Goal: Information Seeking & Learning: Find specific fact

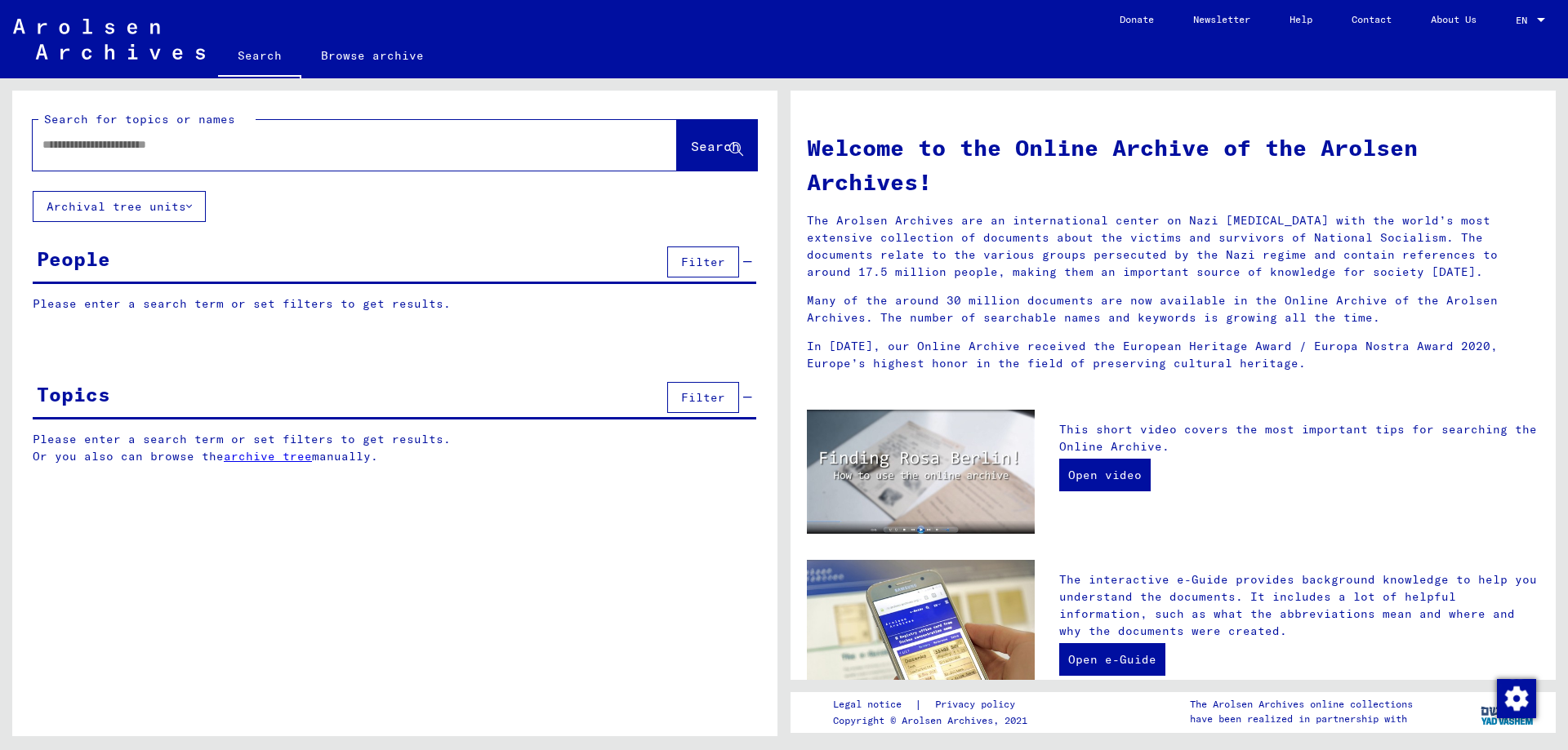
click at [145, 208] on button "Archival tree units" at bounding box center [119, 206] width 173 height 31
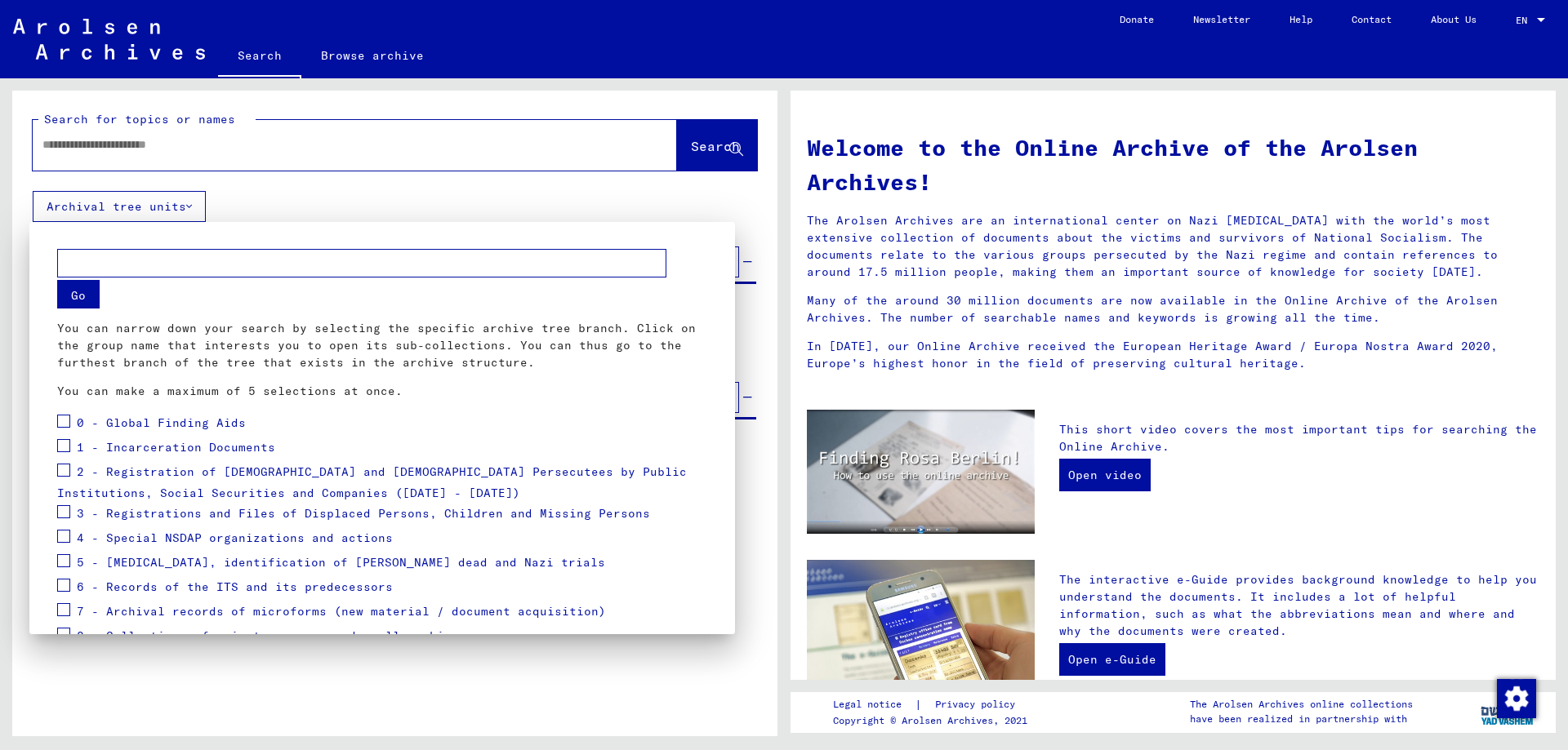
scroll to position [85, 0]
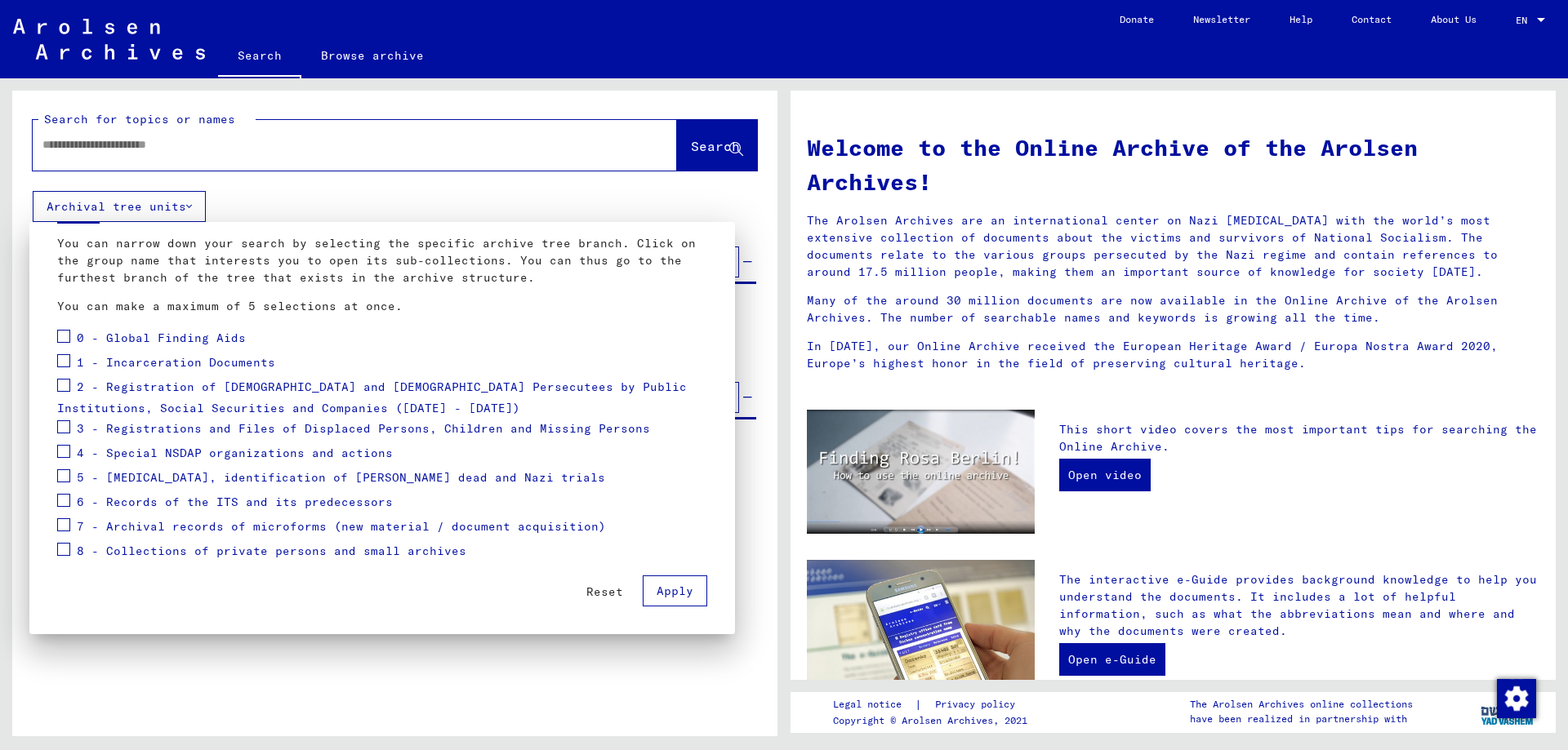
click at [70, 360] on div "1 - Incarceration Documents" at bounding box center [166, 364] width 218 height 25
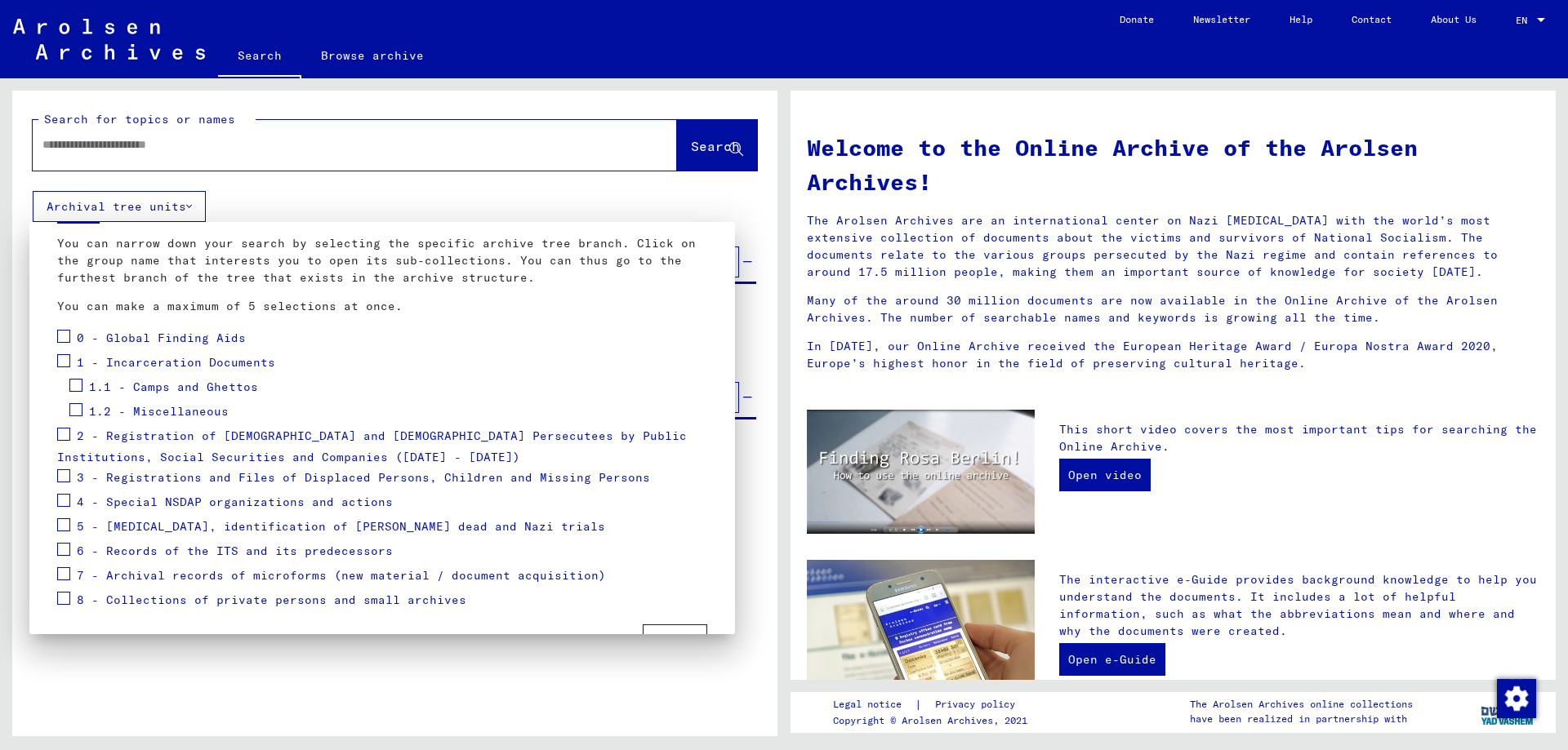
click at [77, 390] on span at bounding box center [76, 385] width 13 height 13
click at [149, 393] on span "1.1 - Camps and Ghettos" at bounding box center [173, 387] width 169 height 15
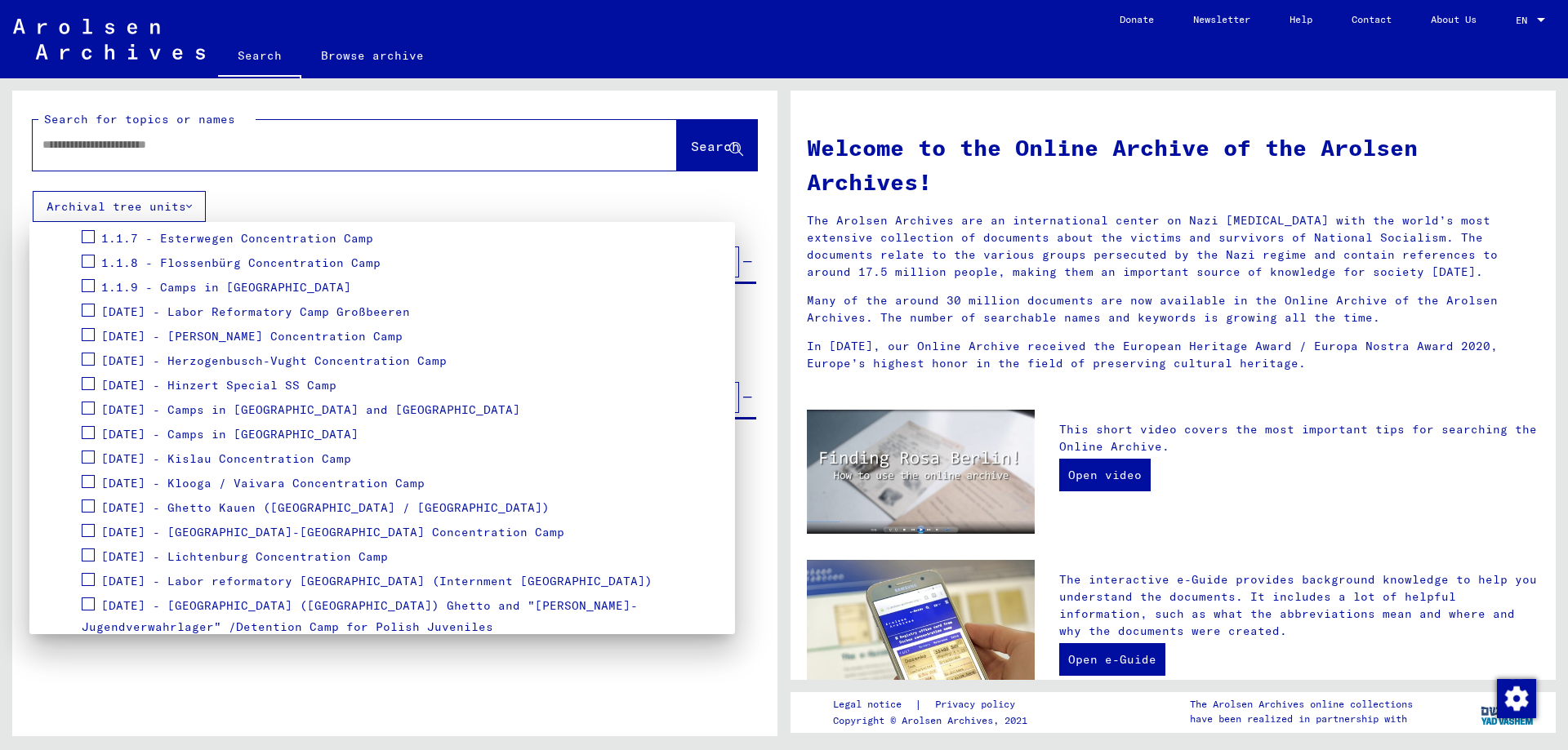
scroll to position [752, 0]
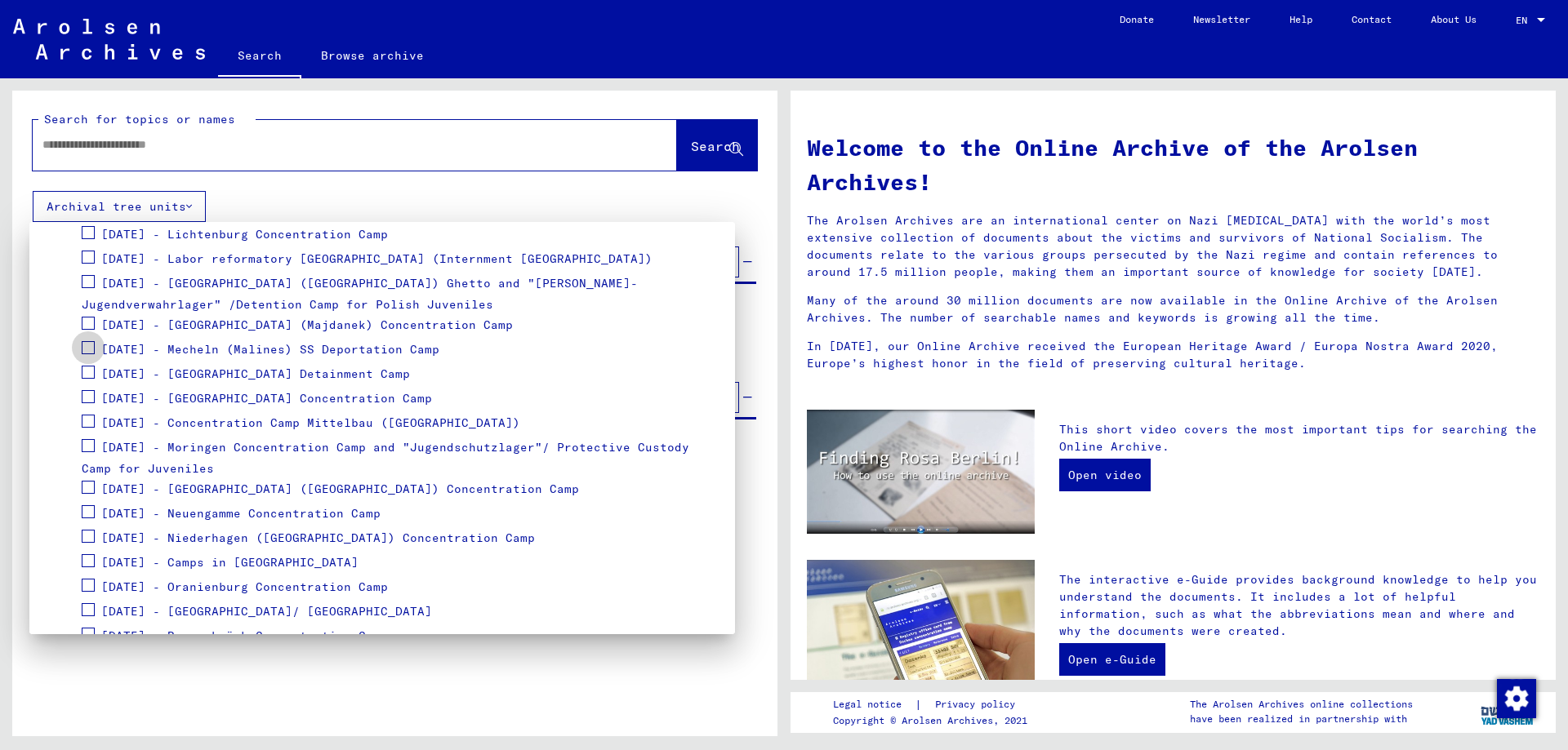
click at [92, 354] on span at bounding box center [89, 348] width 13 height 13
click at [237, 349] on span "[DATE] - Mecheln (Malines) SS Deportation Camp" at bounding box center [270, 350] width 338 height 15
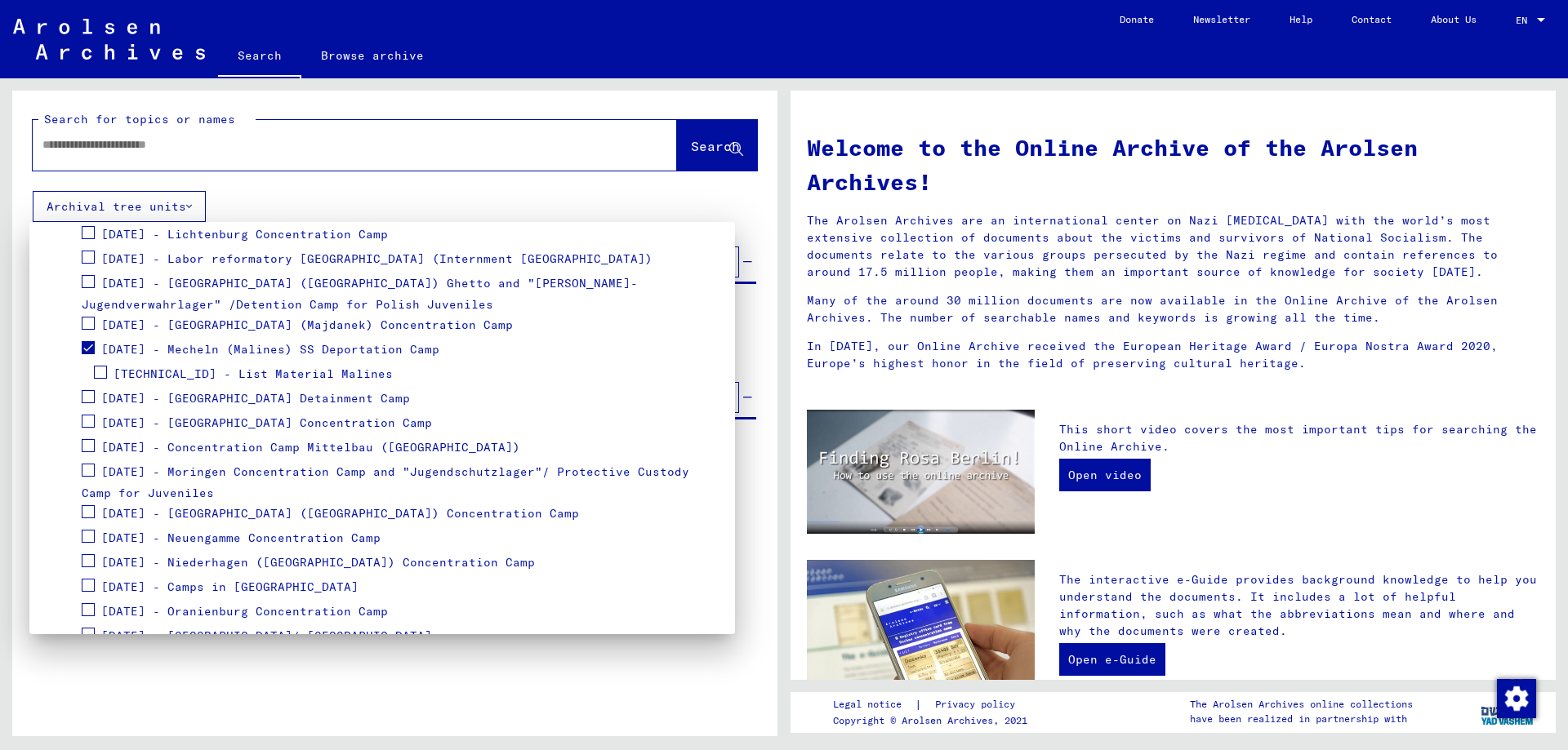
click at [221, 373] on span "[TECHNICAL_ID] - List Material Malines" at bounding box center [253, 374] width 279 height 15
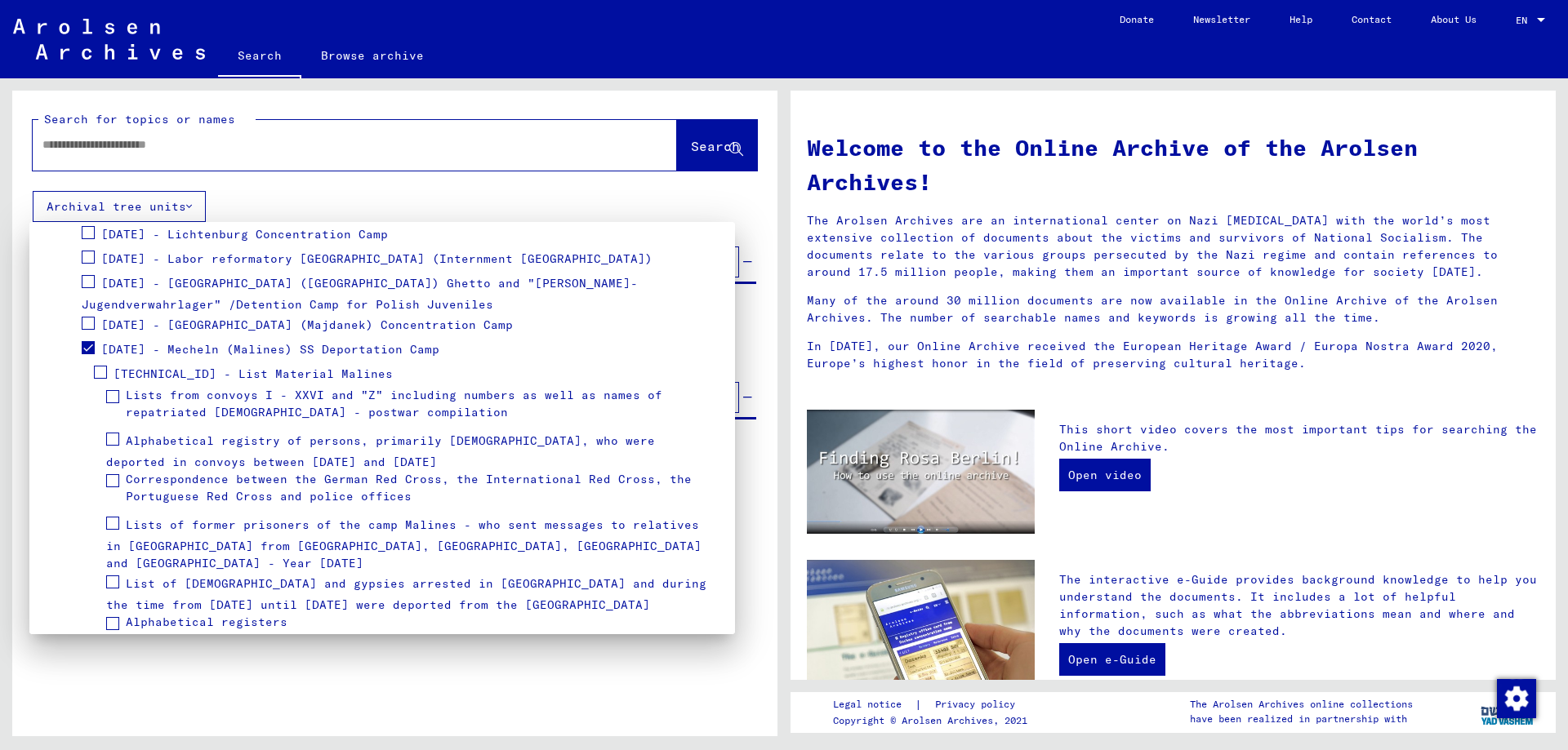
click at [104, 373] on span at bounding box center [100, 372] width 13 height 13
click at [113, 396] on span at bounding box center [113, 397] width 13 height 13
click at [245, 154] on div at bounding box center [784, 375] width 1568 height 750
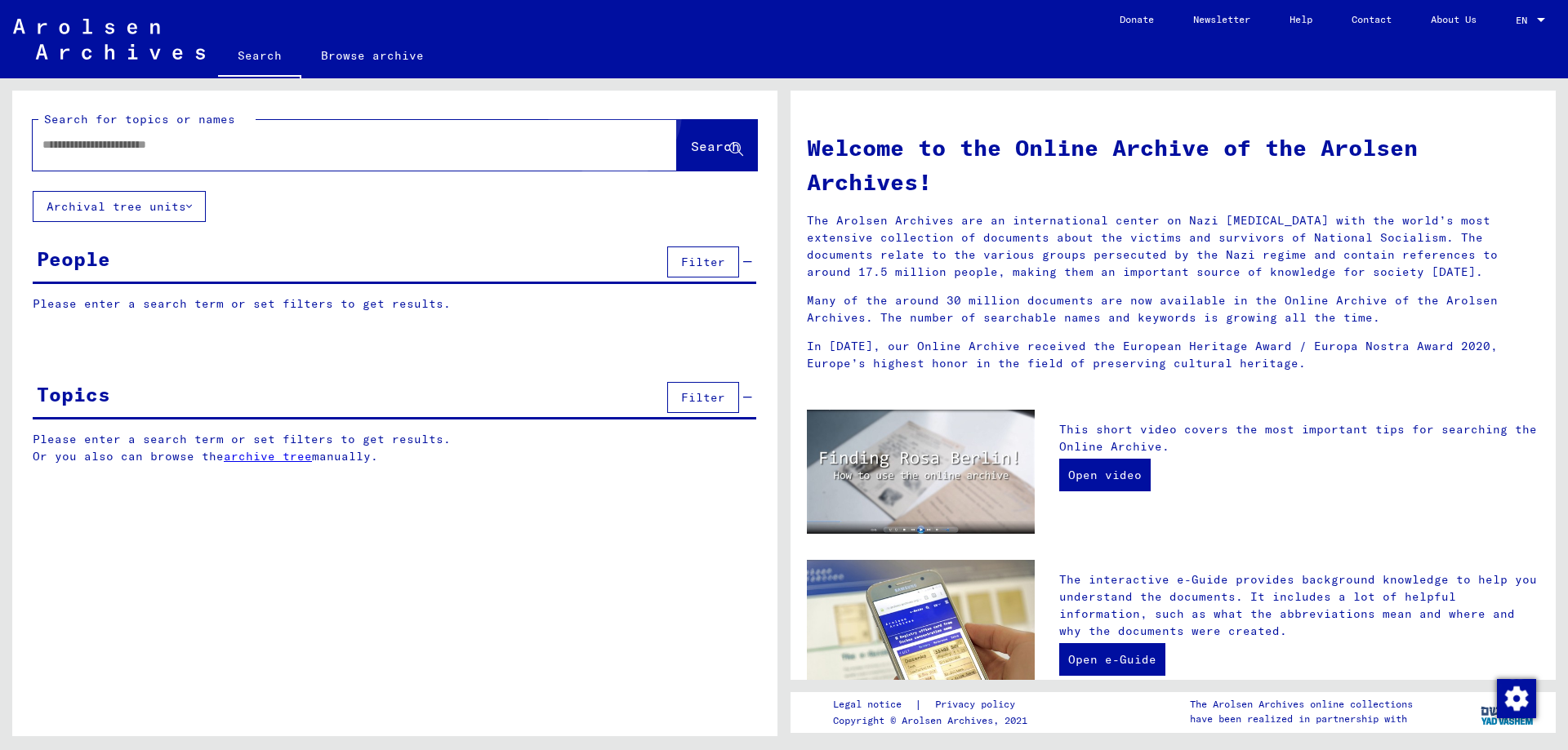
click at [681, 133] on button "Search" at bounding box center [717, 145] width 80 height 51
click at [277, 144] on input "text" at bounding box center [335, 145] width 585 height 17
type input "**********"
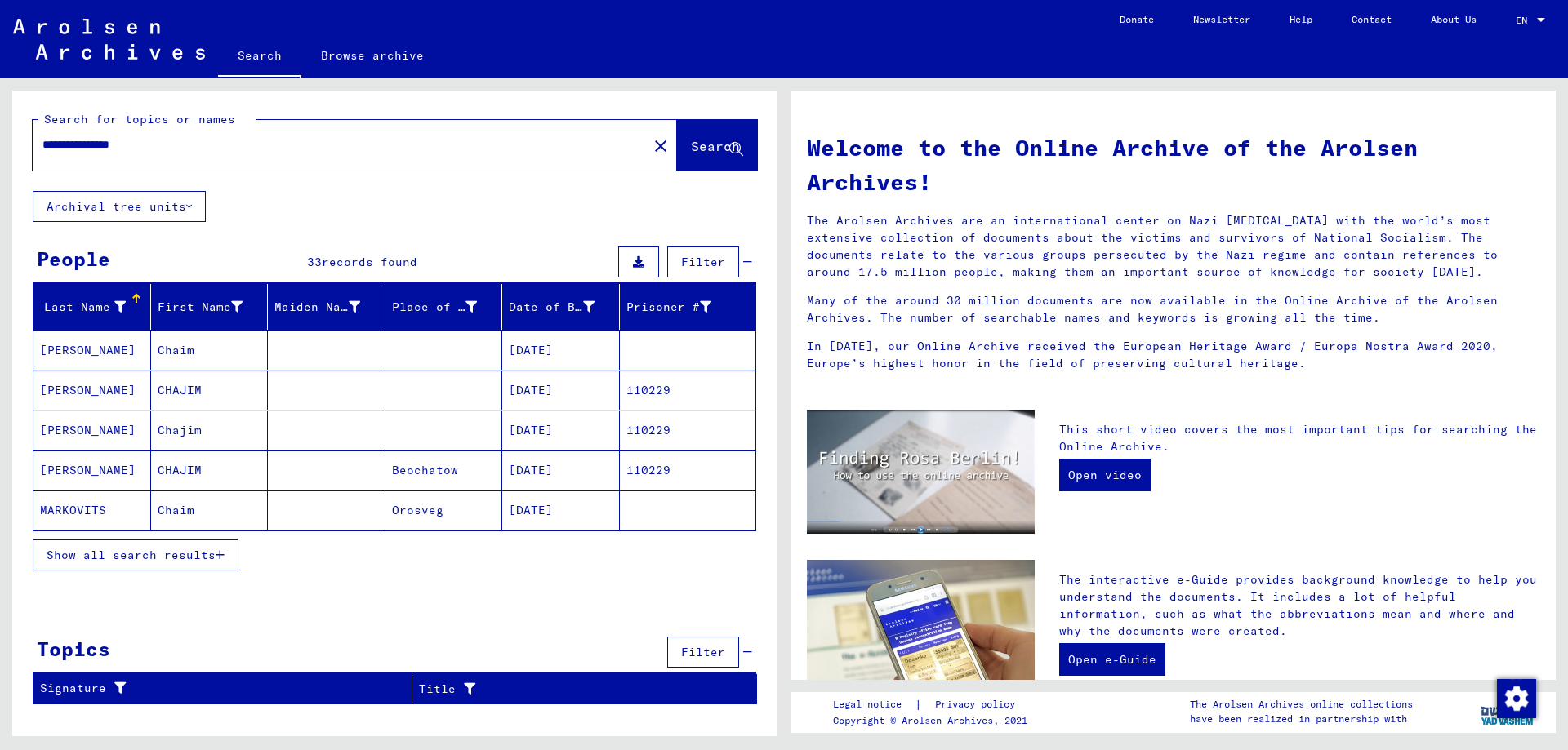
click at [196, 561] on span "Show all search results" at bounding box center [131, 555] width 169 height 15
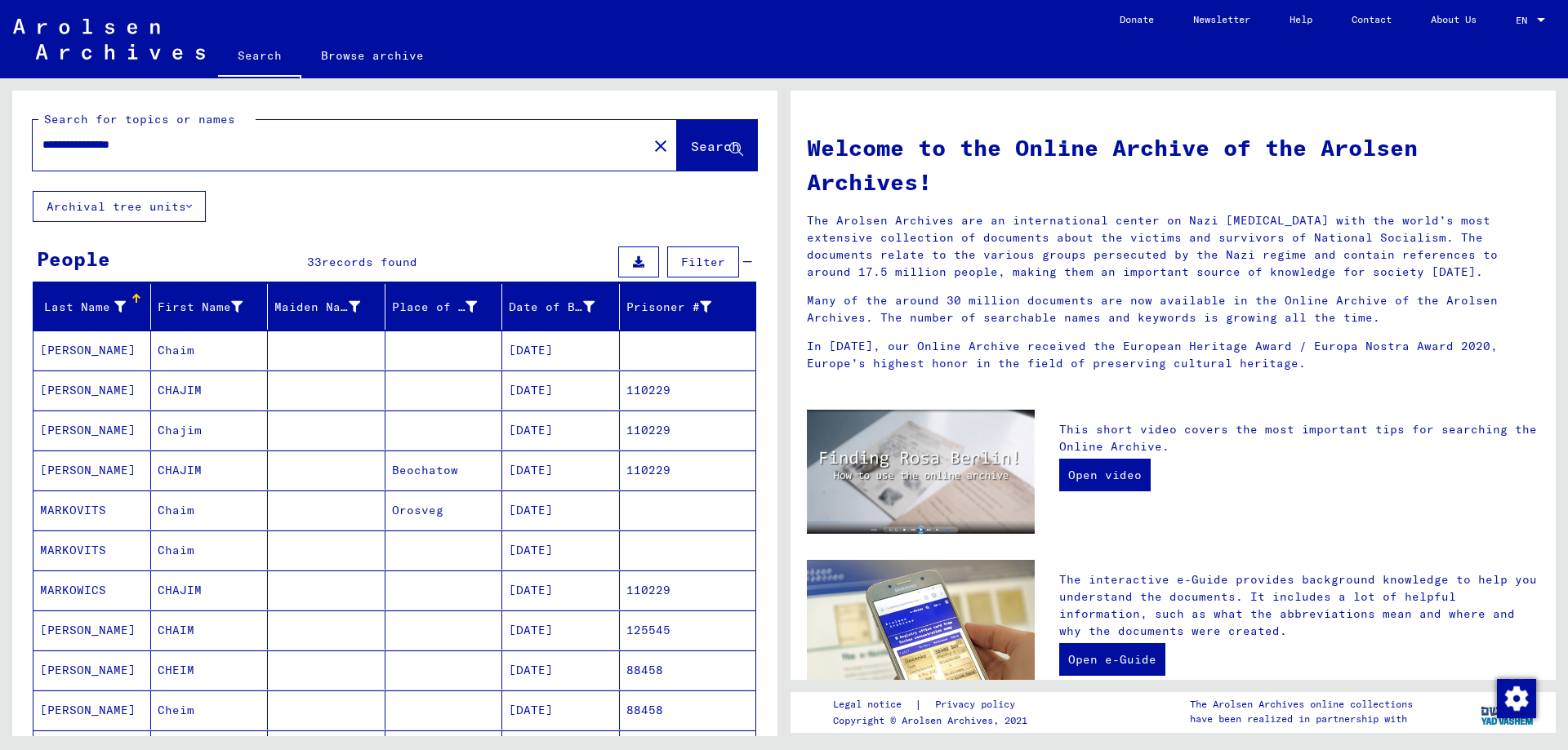
click at [583, 311] on icon at bounding box center [588, 307] width 12 height 12
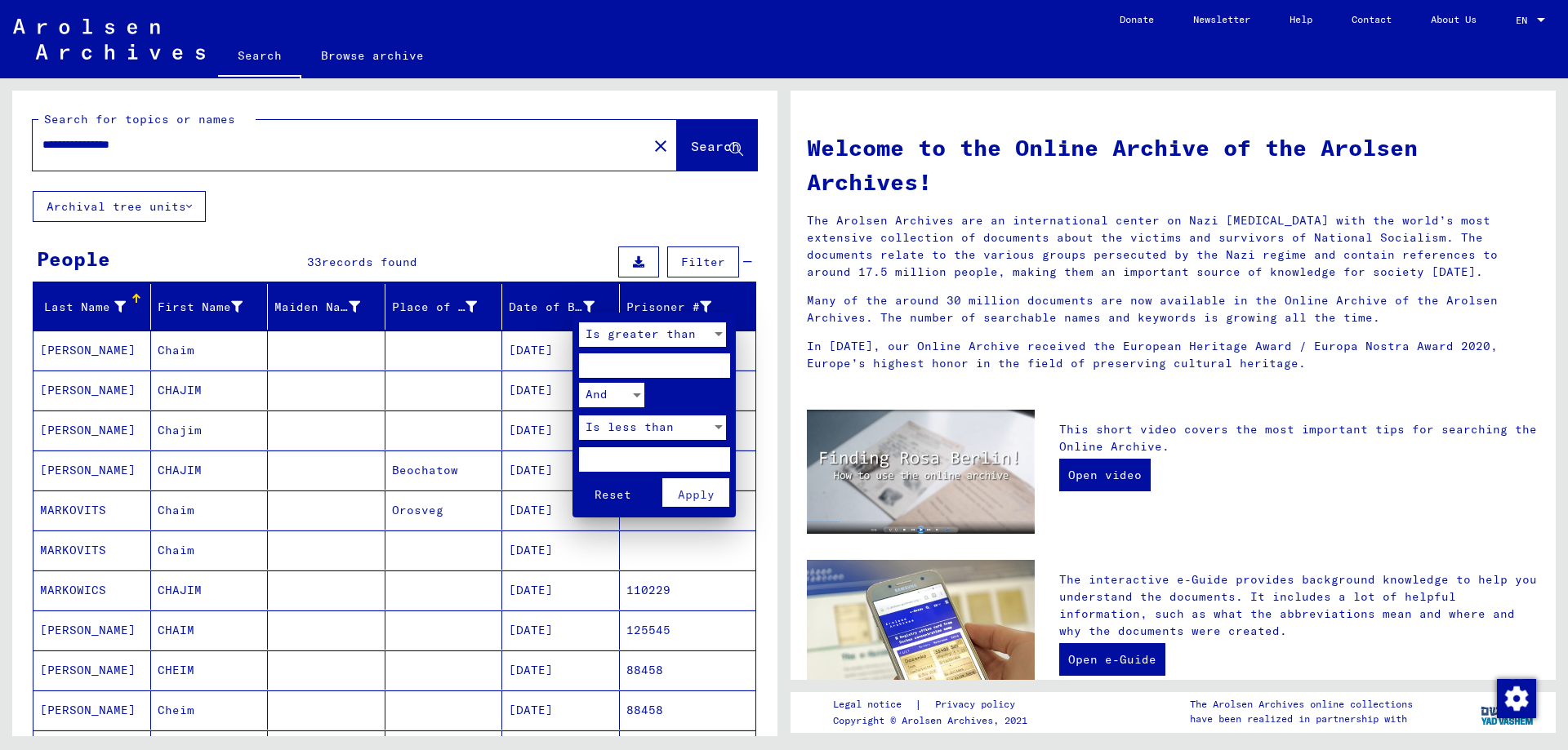
click at [549, 312] on div at bounding box center [784, 375] width 1568 height 750
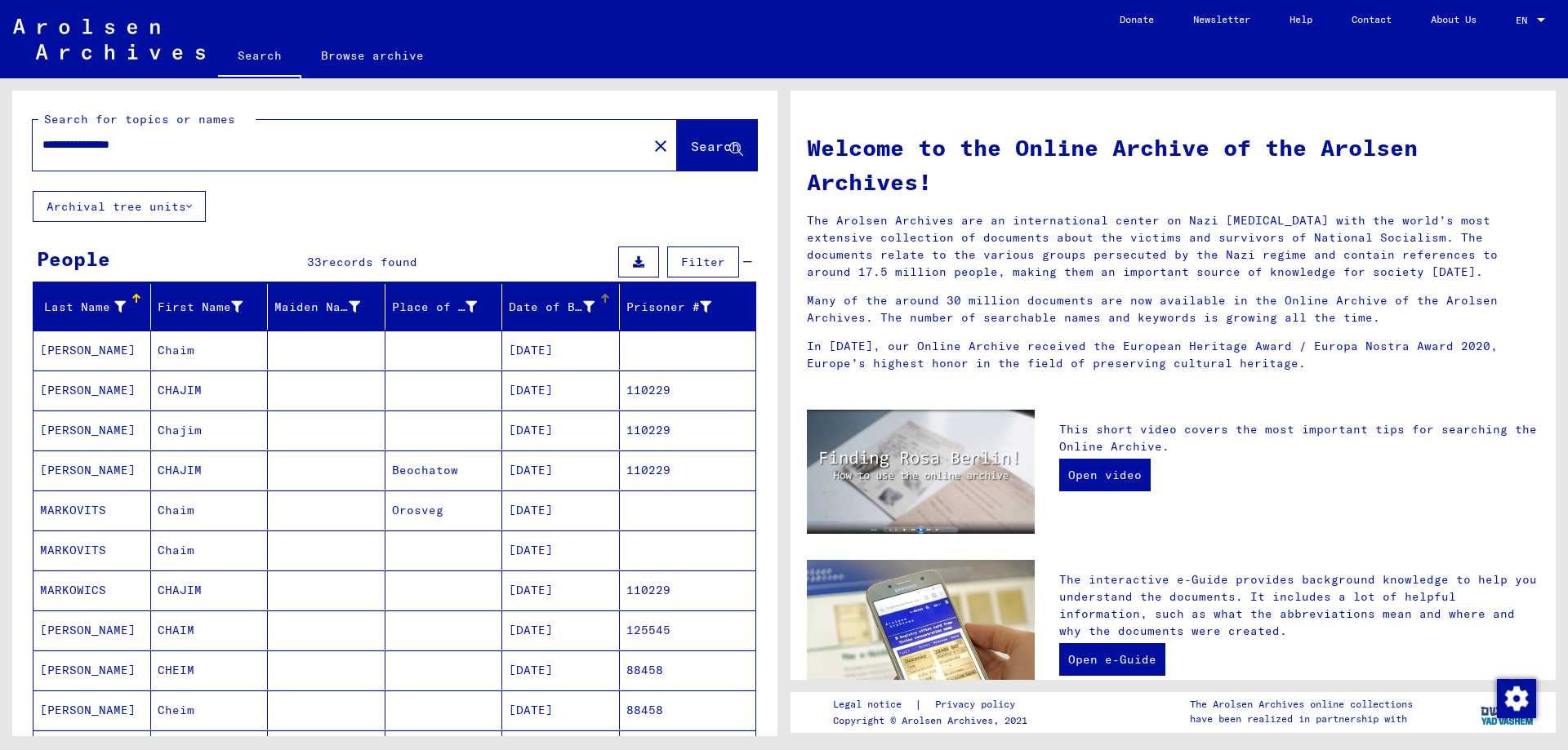
click at [583, 312] on div at bounding box center [588, 307] width 12 height 17
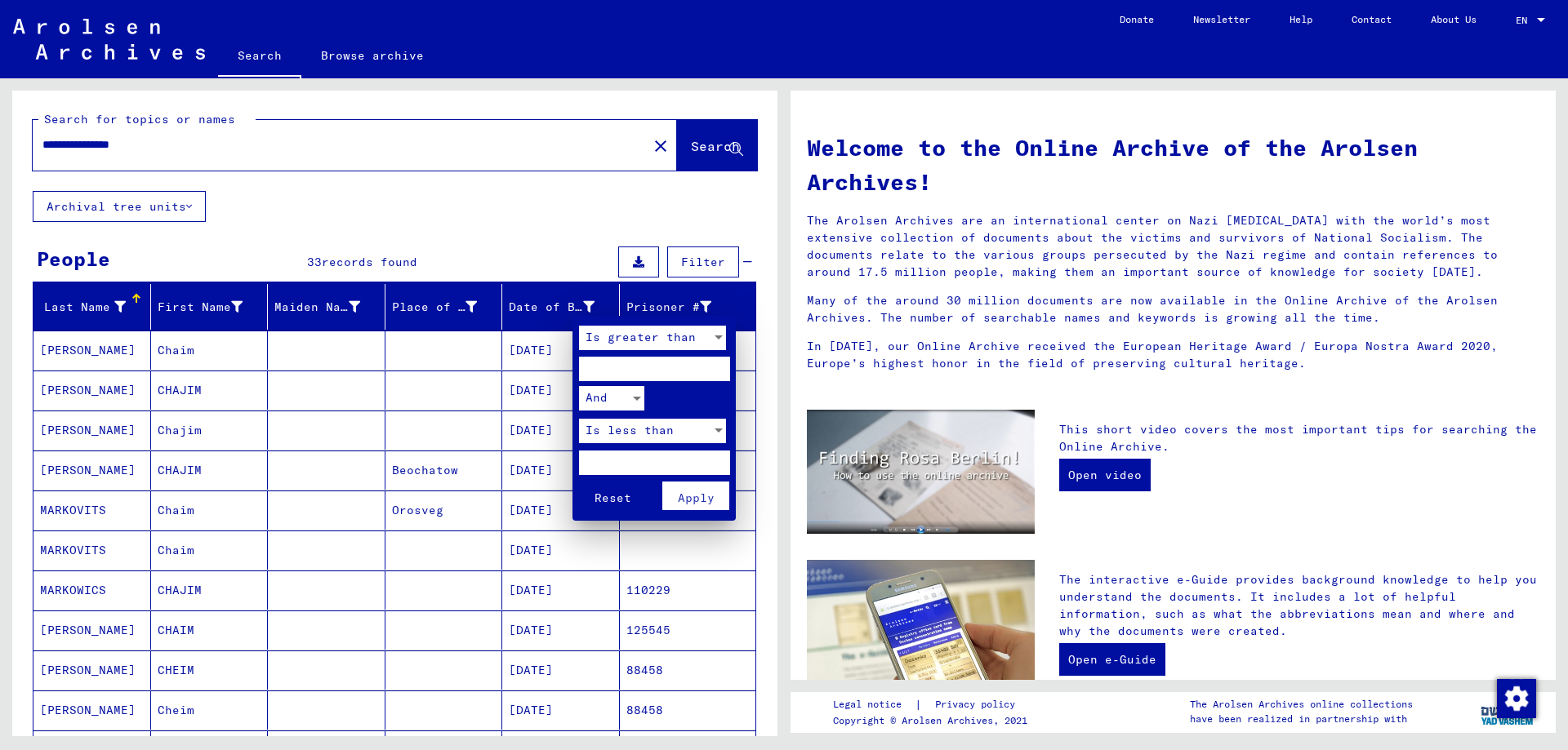
click at [572, 309] on div at bounding box center [784, 375] width 1568 height 750
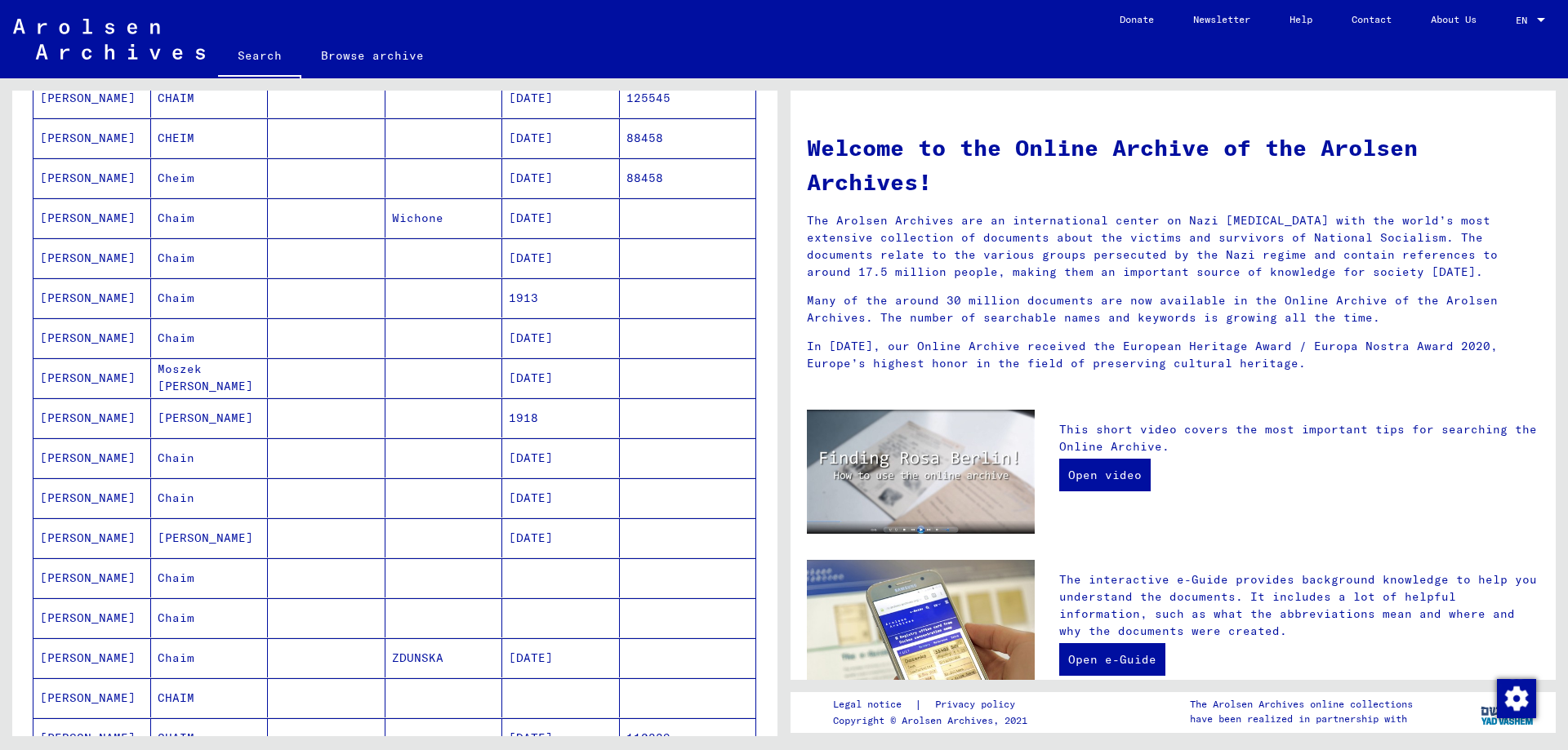
scroll to position [720, 0]
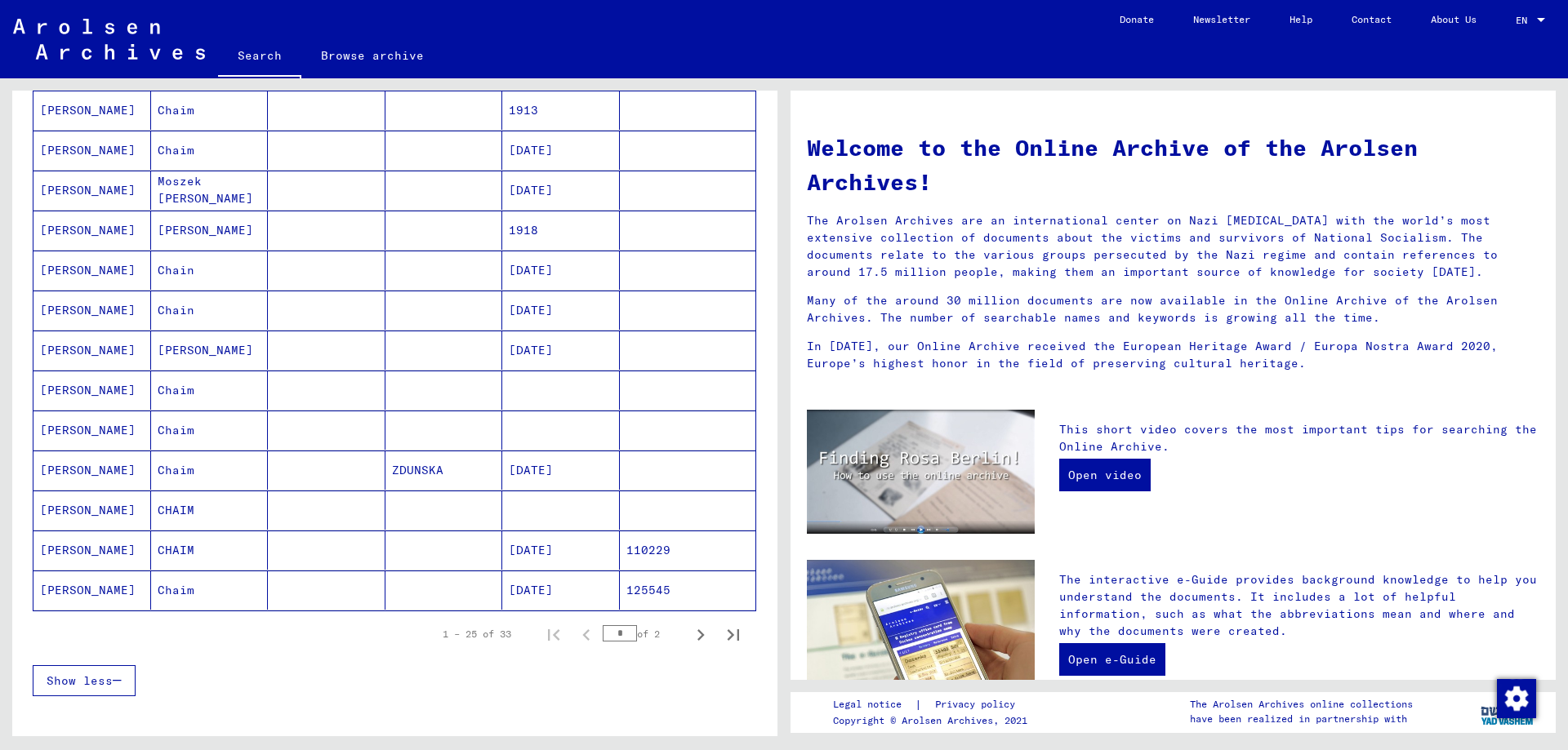
click at [162, 470] on mat-cell "Chaim" at bounding box center [210, 470] width 118 height 39
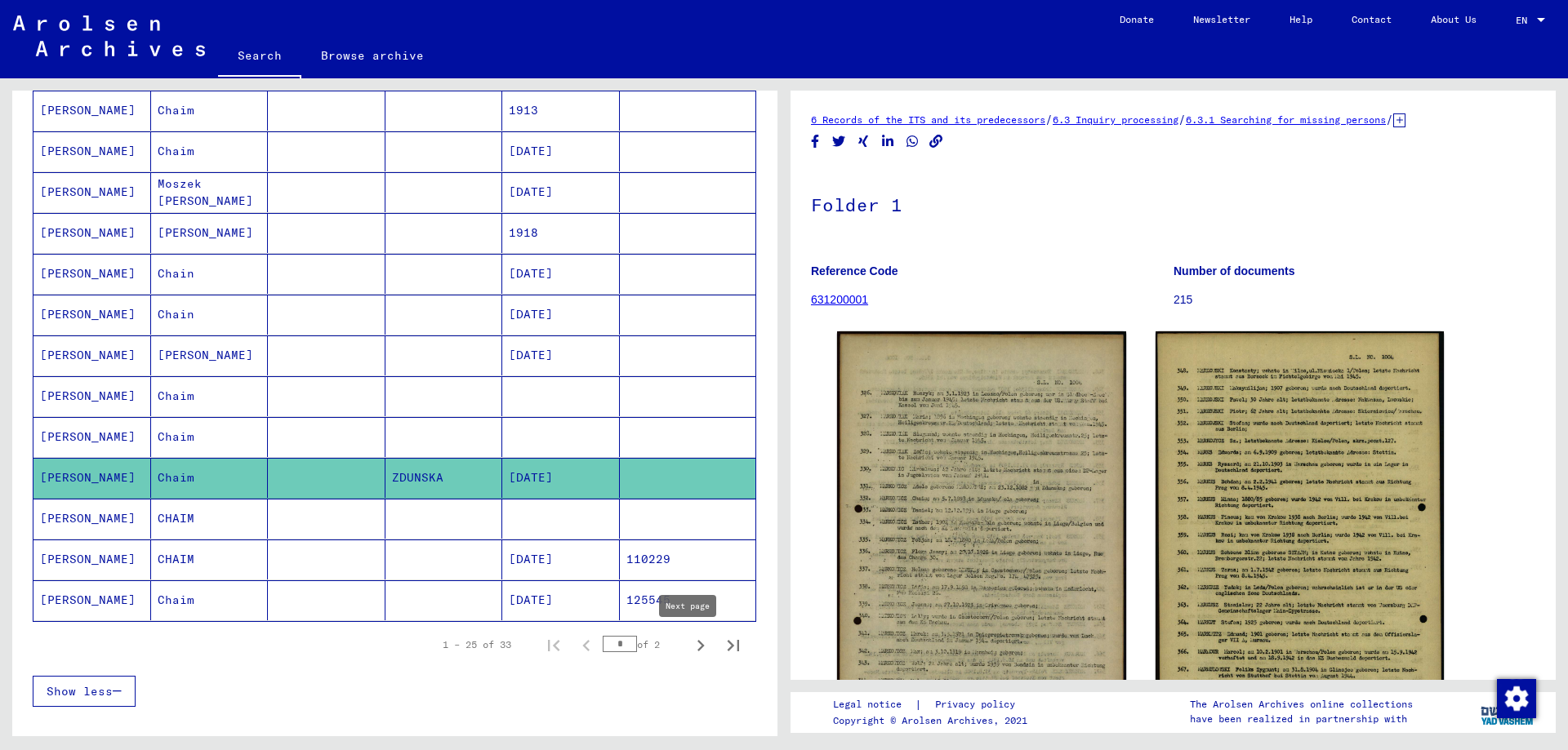
click at [689, 652] on icon "Next page" at bounding box center [700, 646] width 23 height 23
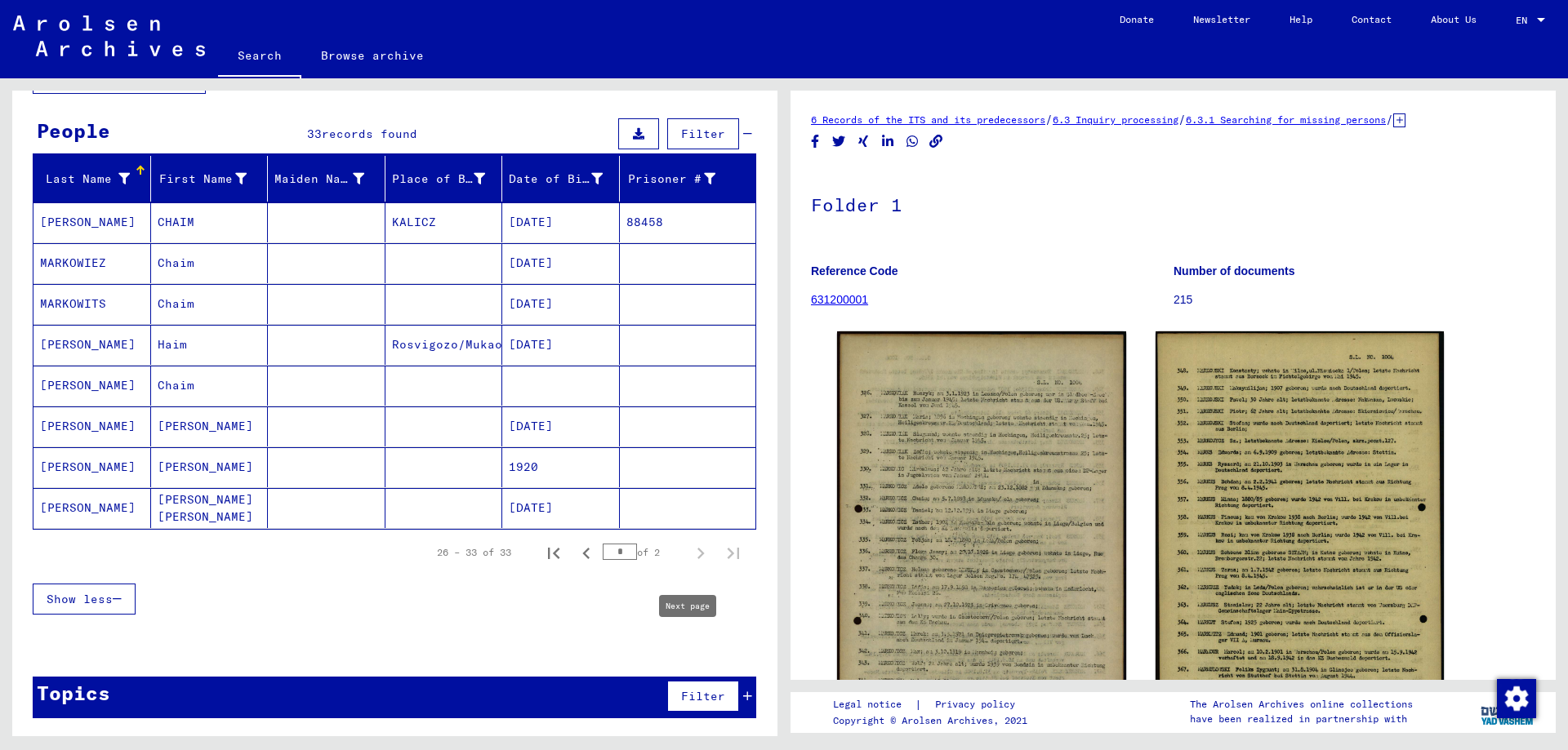
scroll to position [128, 0]
click at [582, 556] on icon "Previous page" at bounding box center [585, 554] width 7 height 12
type input "*"
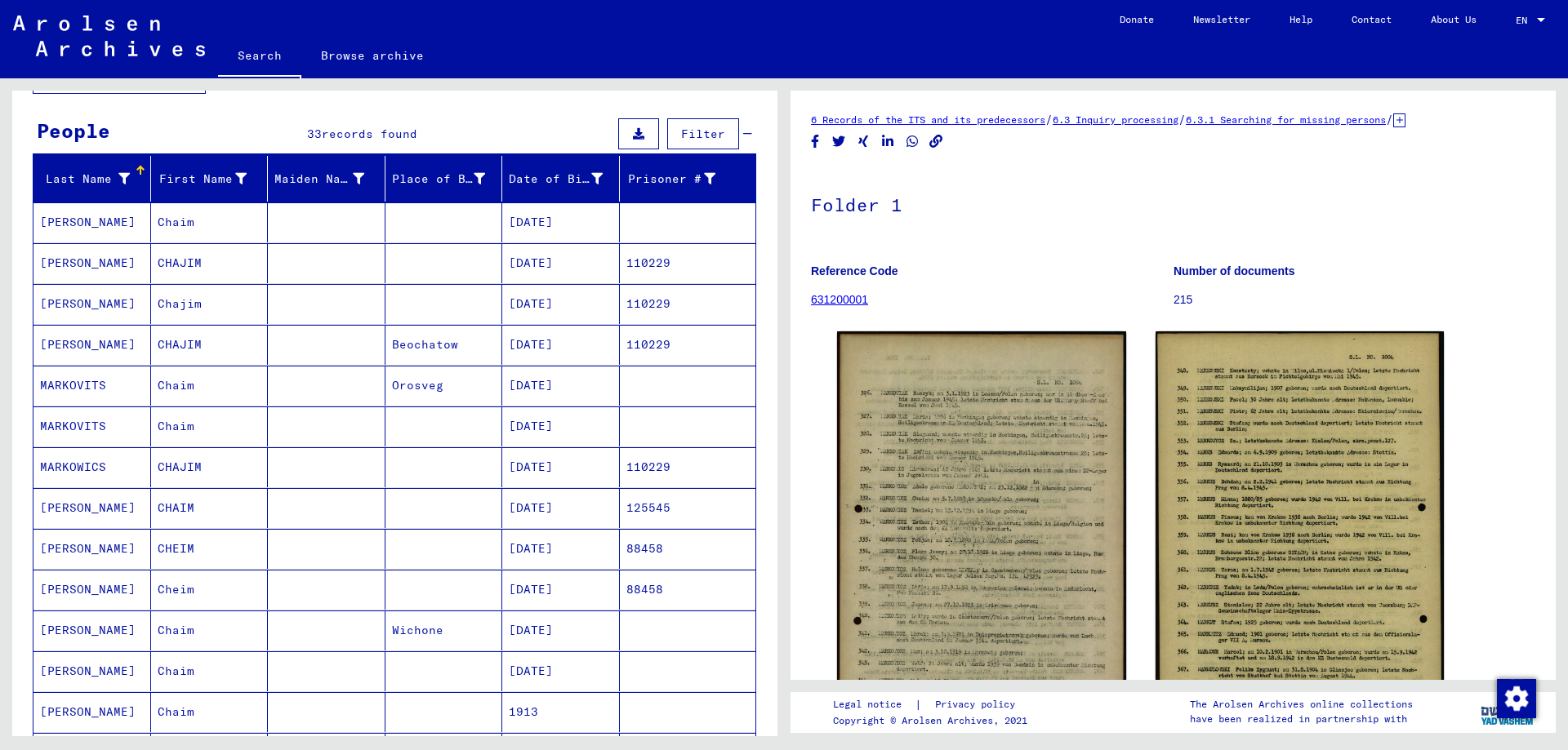
drag, startPoint x: 779, startPoint y: 358, endPoint x: 782, endPoint y: 434, distance: 76.1
click at [782, 434] on div "**********" at bounding box center [392, 408] width 784 height 658
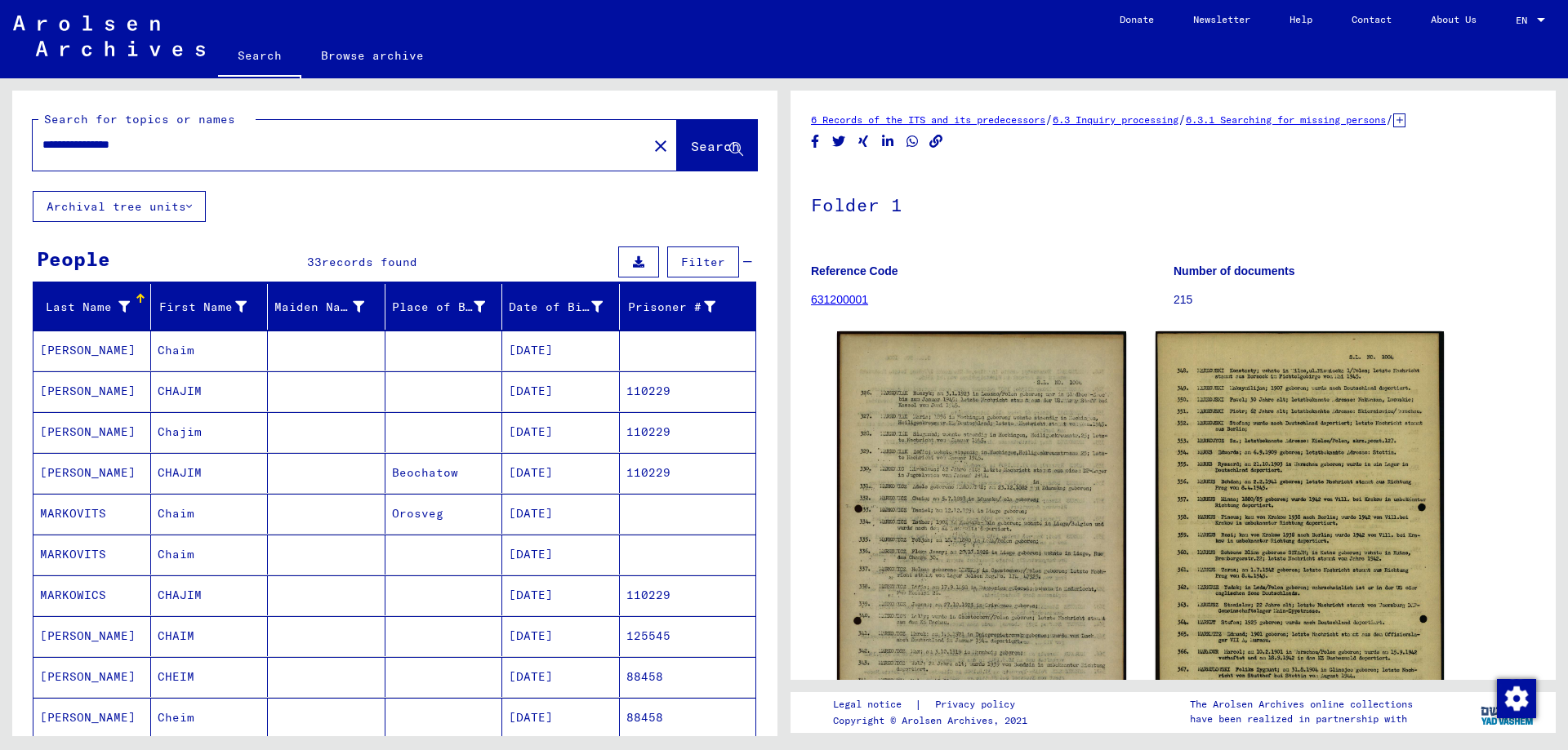
click at [165, 216] on button "Archival tree units" at bounding box center [119, 206] width 173 height 31
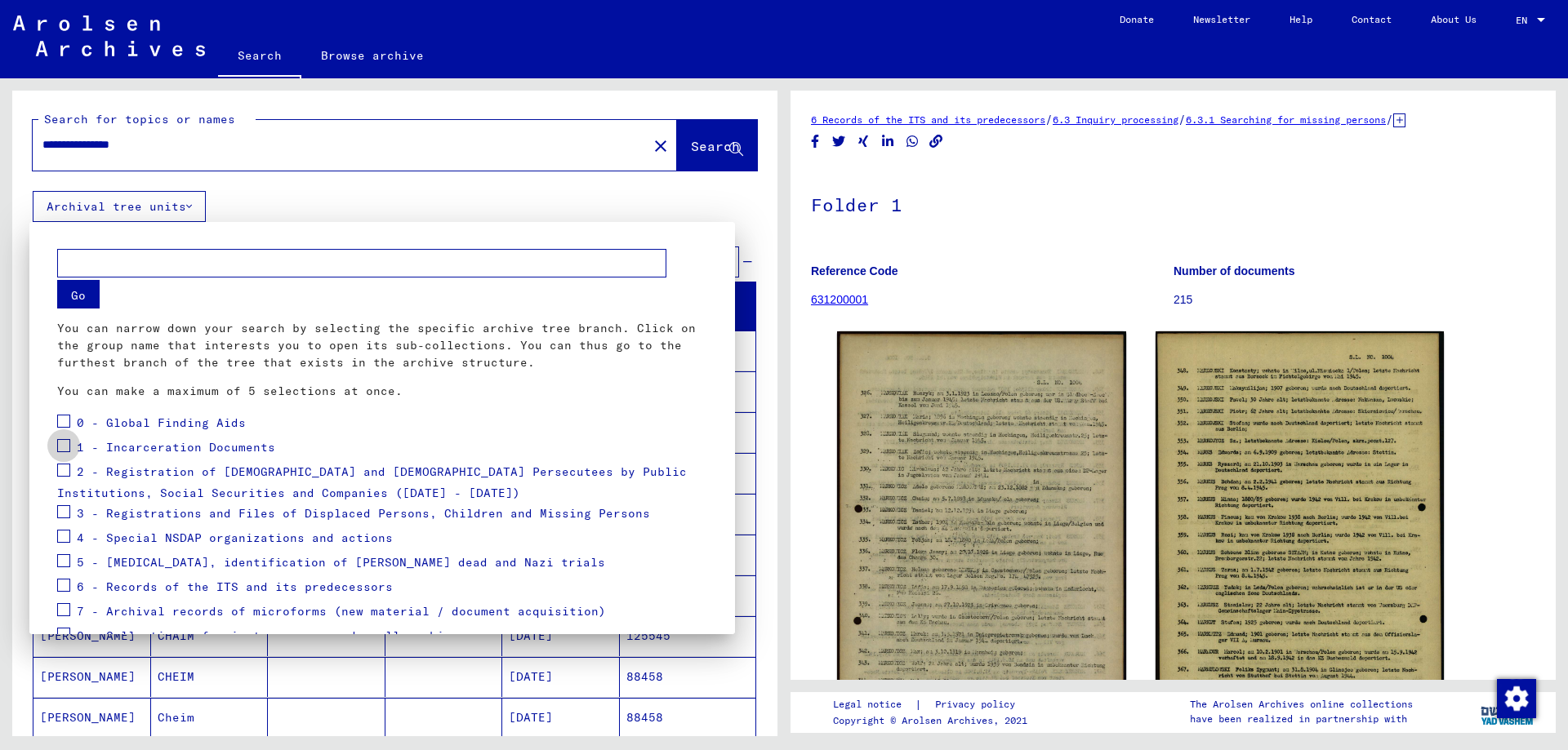
click at [63, 448] on span at bounding box center [64, 446] width 13 height 13
click at [177, 438] on div "1 - Incarceration Documents" at bounding box center [166, 448] width 218 height 25
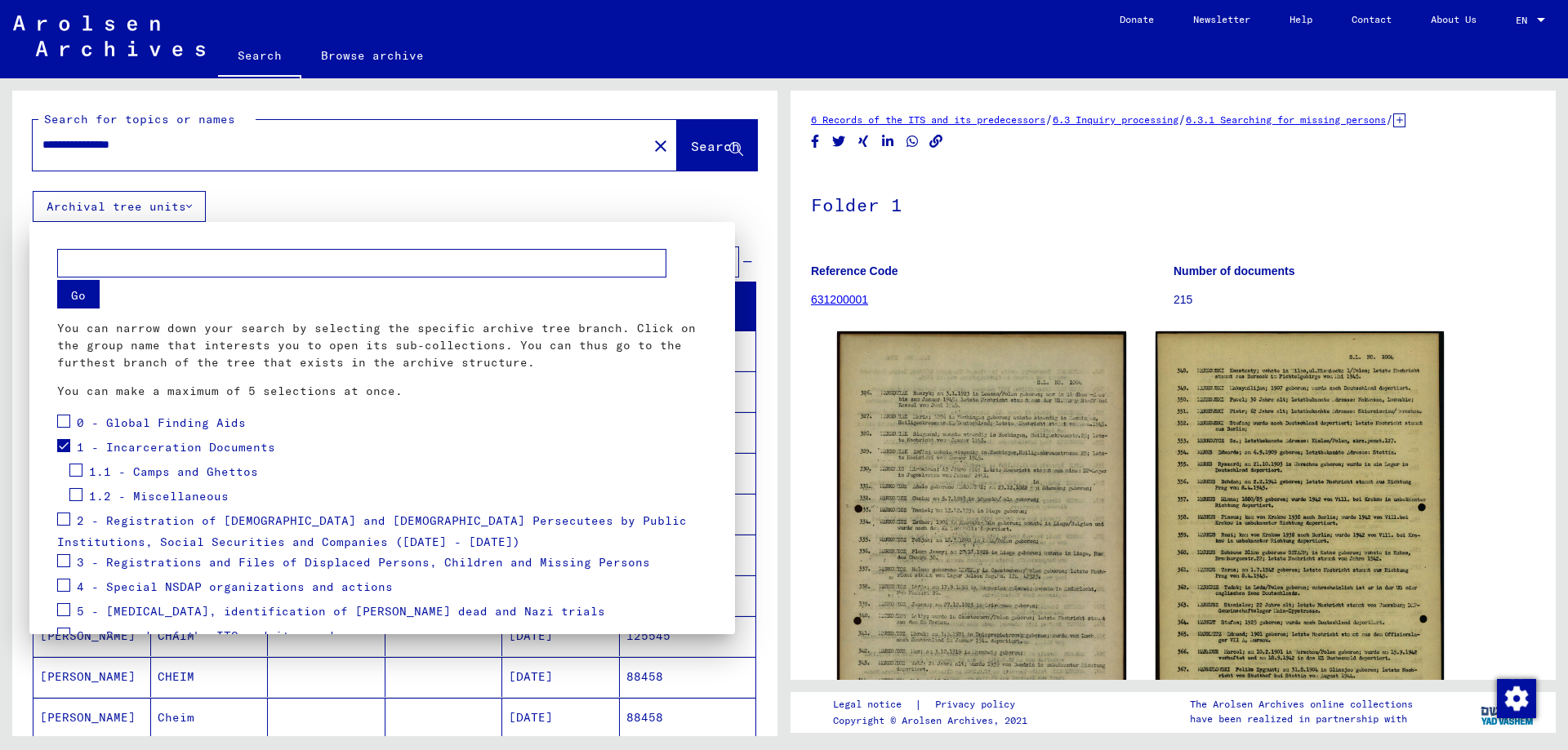
click at [95, 471] on span "1.1 - Camps and Ghettos" at bounding box center [173, 472] width 169 height 15
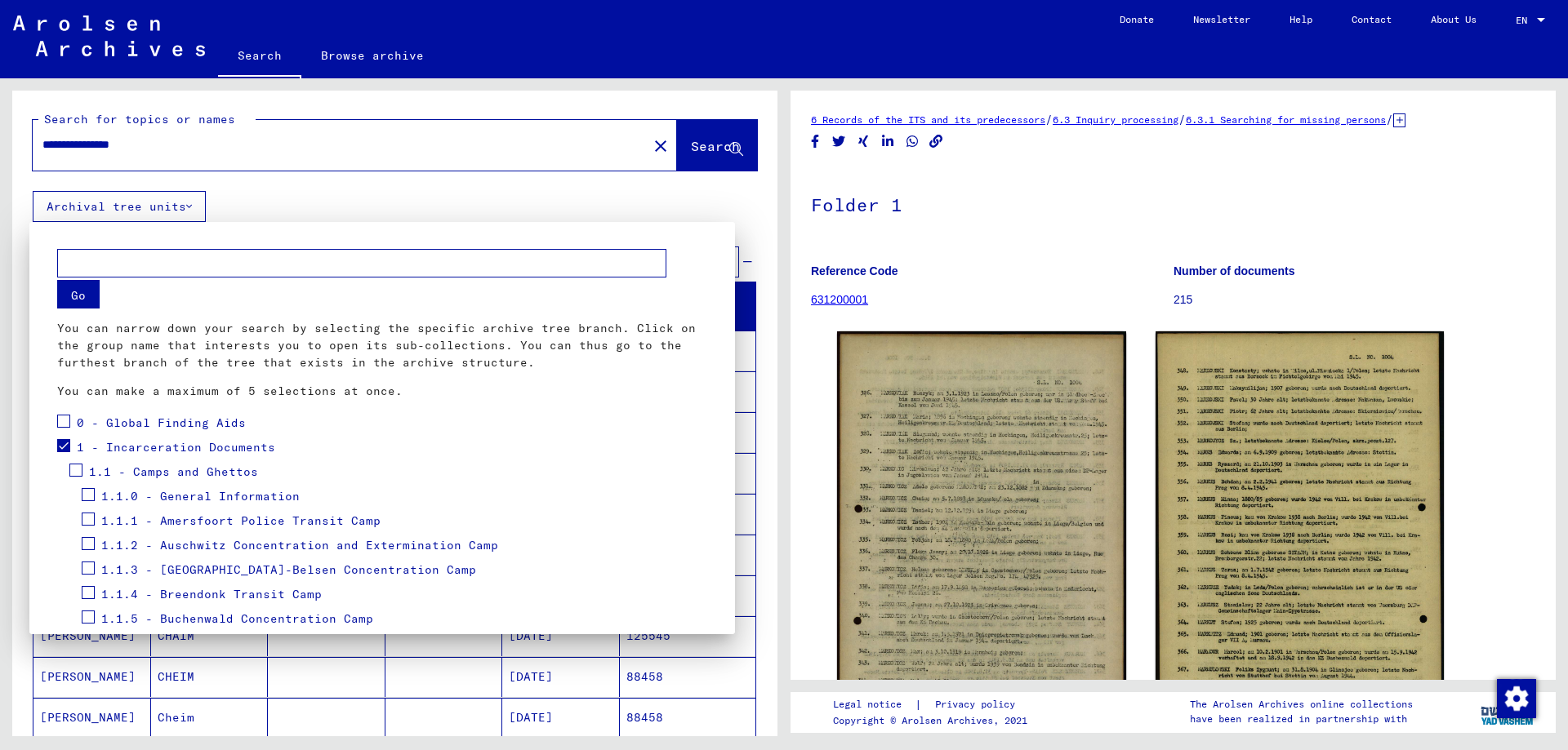
click at [76, 475] on span at bounding box center [76, 471] width 13 height 13
click at [189, 520] on span "1.1.1 - Amersfoort Police Transit Camp" at bounding box center [240, 521] width 279 height 15
click at [89, 516] on span at bounding box center [89, 520] width 13 height 13
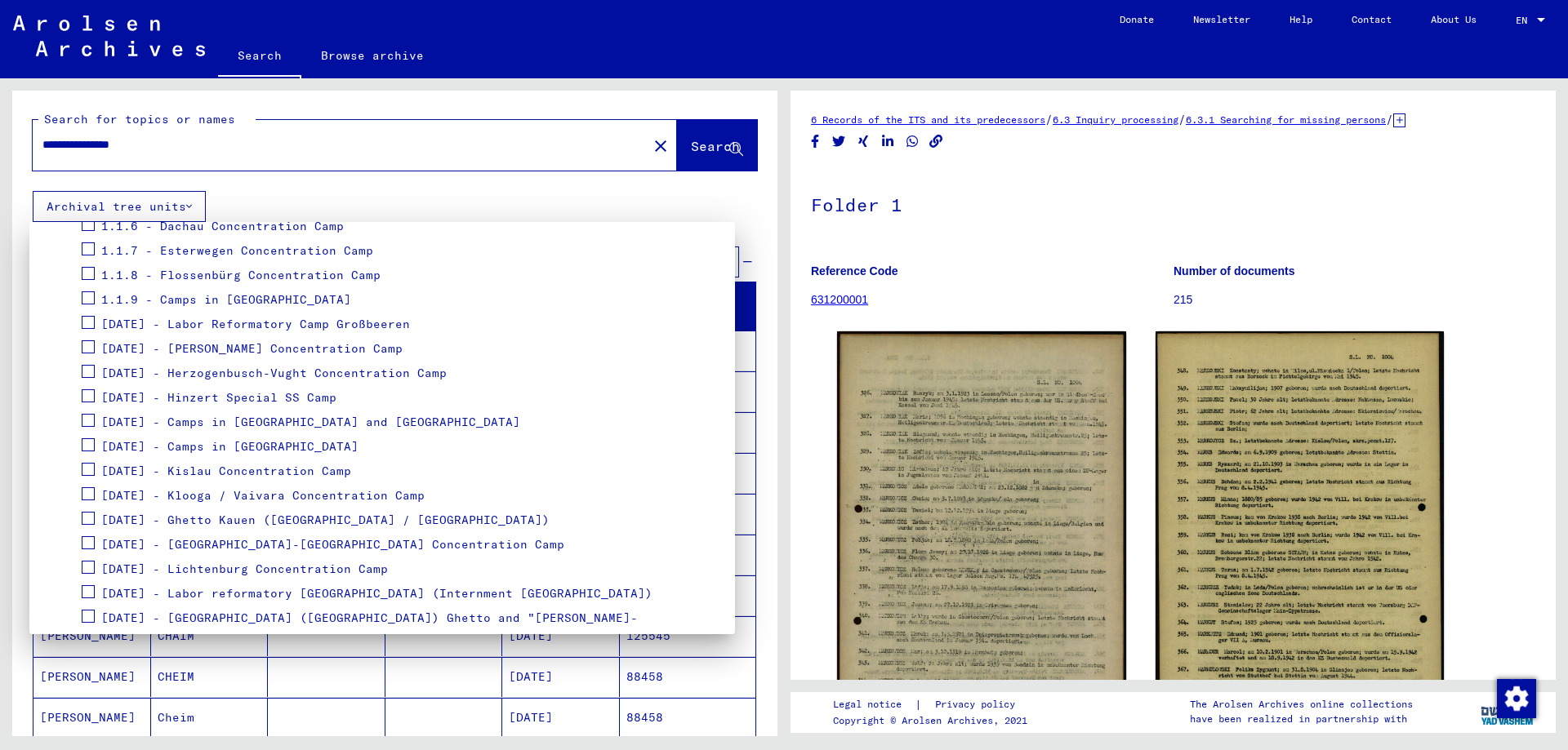
scroll to position [626, 0]
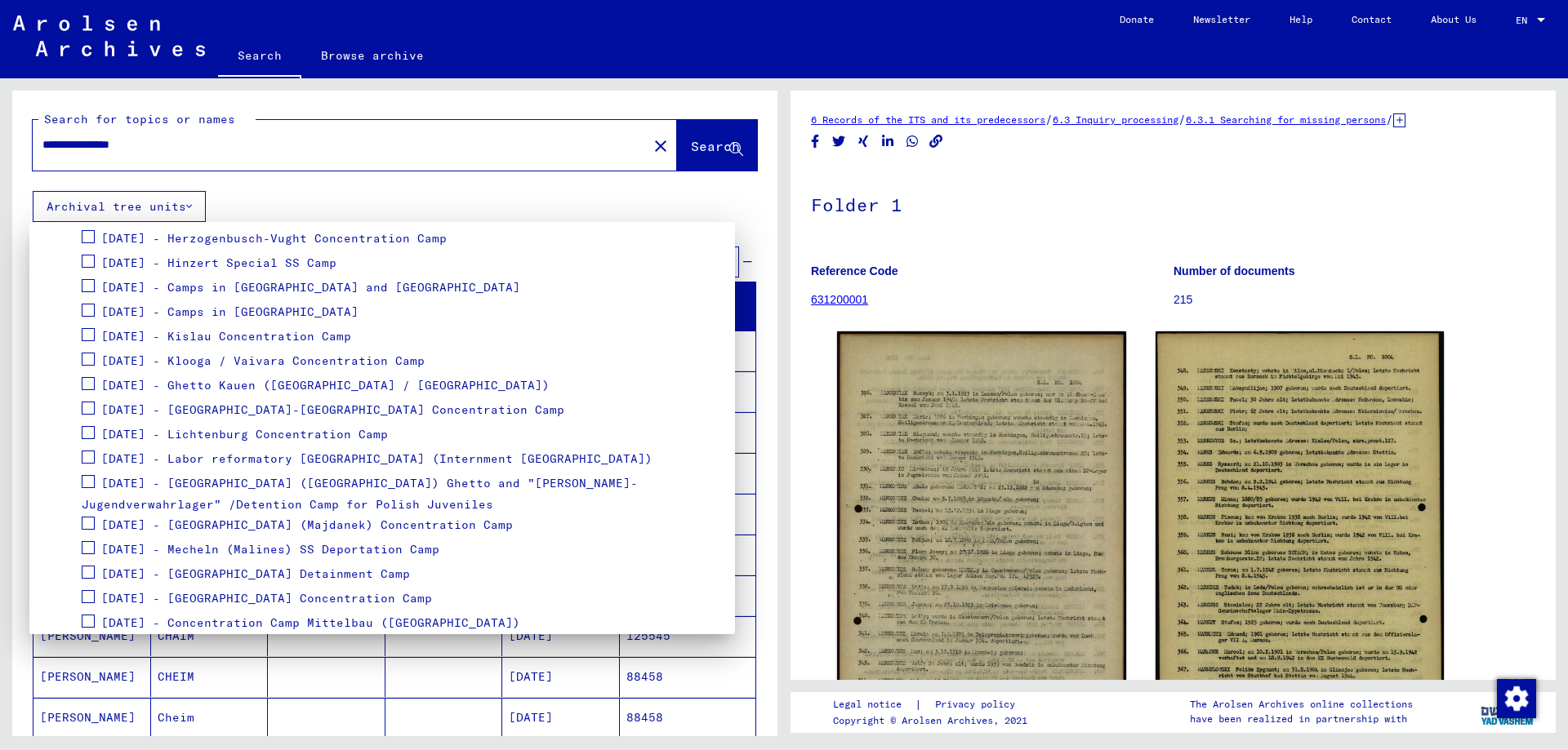
click at [86, 546] on span at bounding box center [89, 548] width 13 height 13
click at [223, 553] on span "[DATE] - Mecheln (Malines) SS Deportation Camp" at bounding box center [270, 549] width 338 height 15
click at [109, 572] on div "[TECHNICAL_ID] - List Material Malines" at bounding box center [243, 575] width 299 height 25
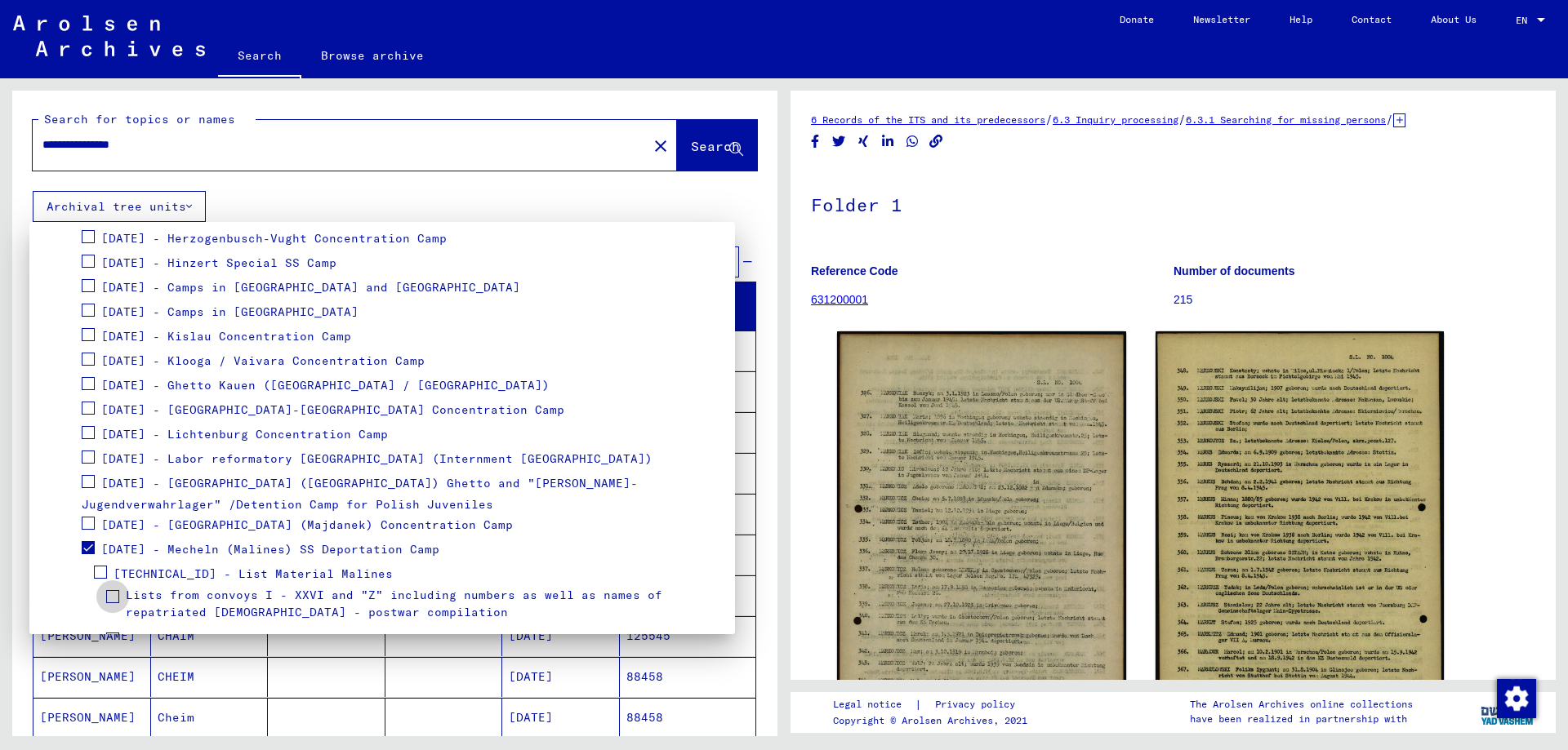
click at [113, 596] on span at bounding box center [113, 597] width 13 height 13
click at [347, 146] on div at bounding box center [784, 375] width 1568 height 750
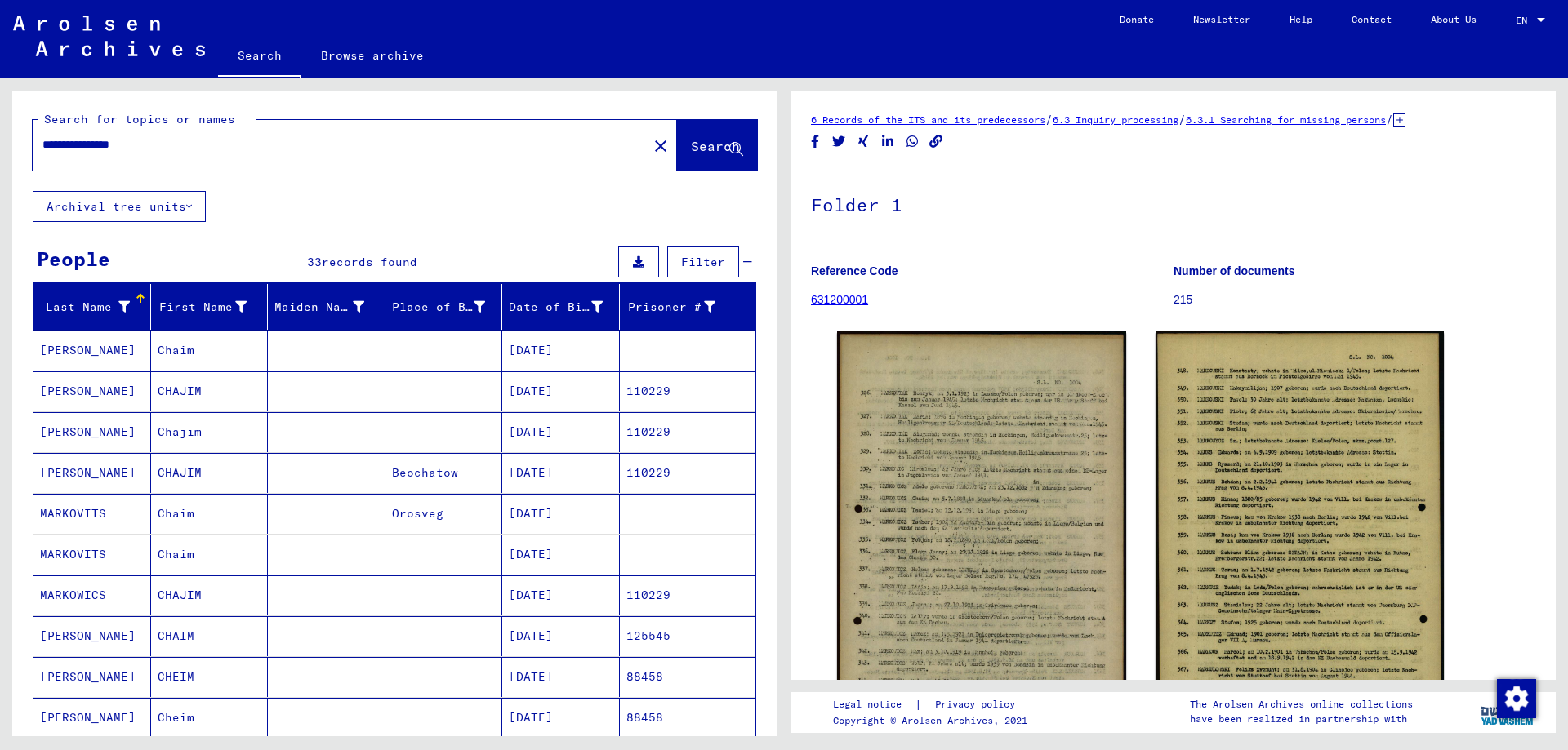
click at [178, 208] on button "Archival tree units" at bounding box center [119, 206] width 173 height 31
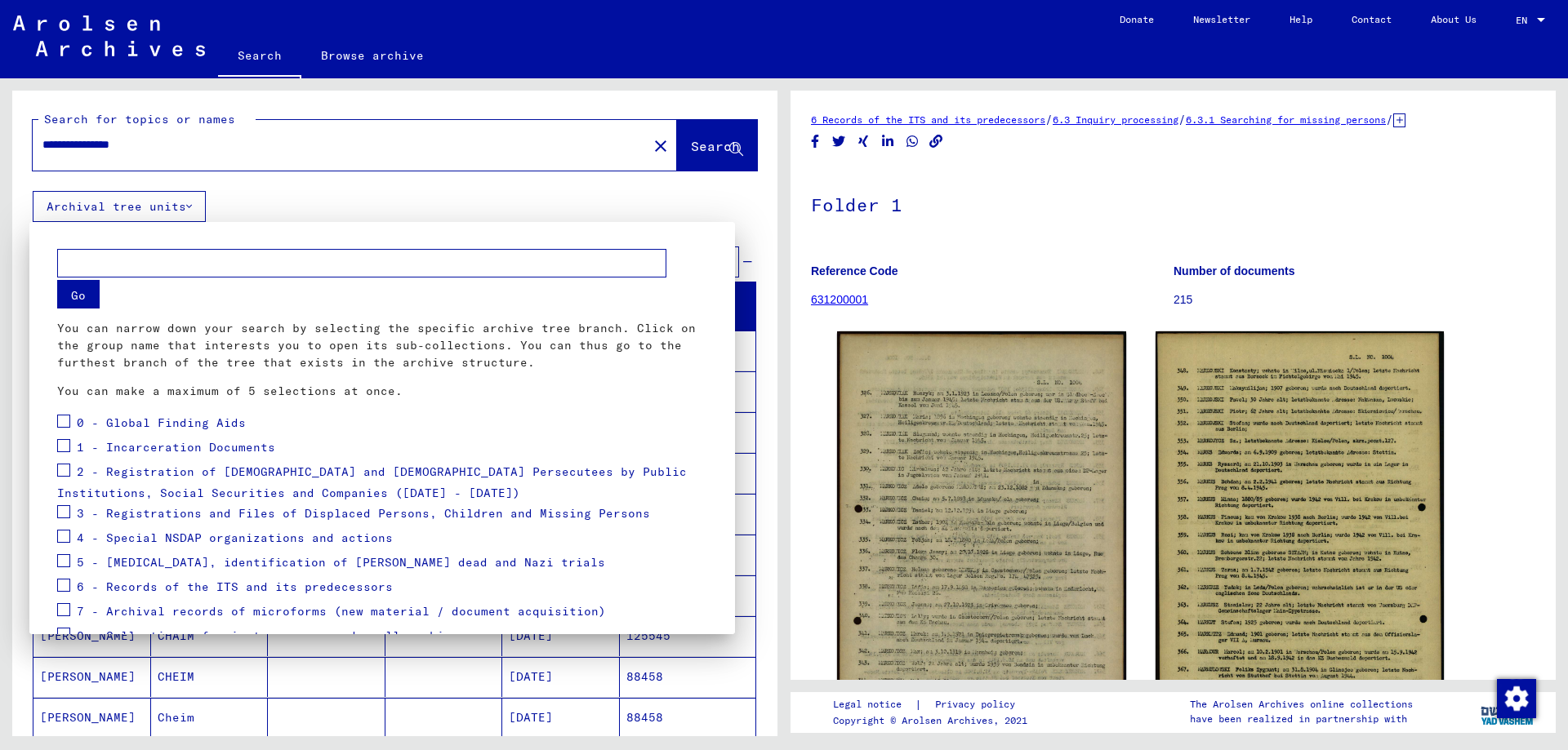
click at [670, 152] on div at bounding box center [784, 375] width 1568 height 750
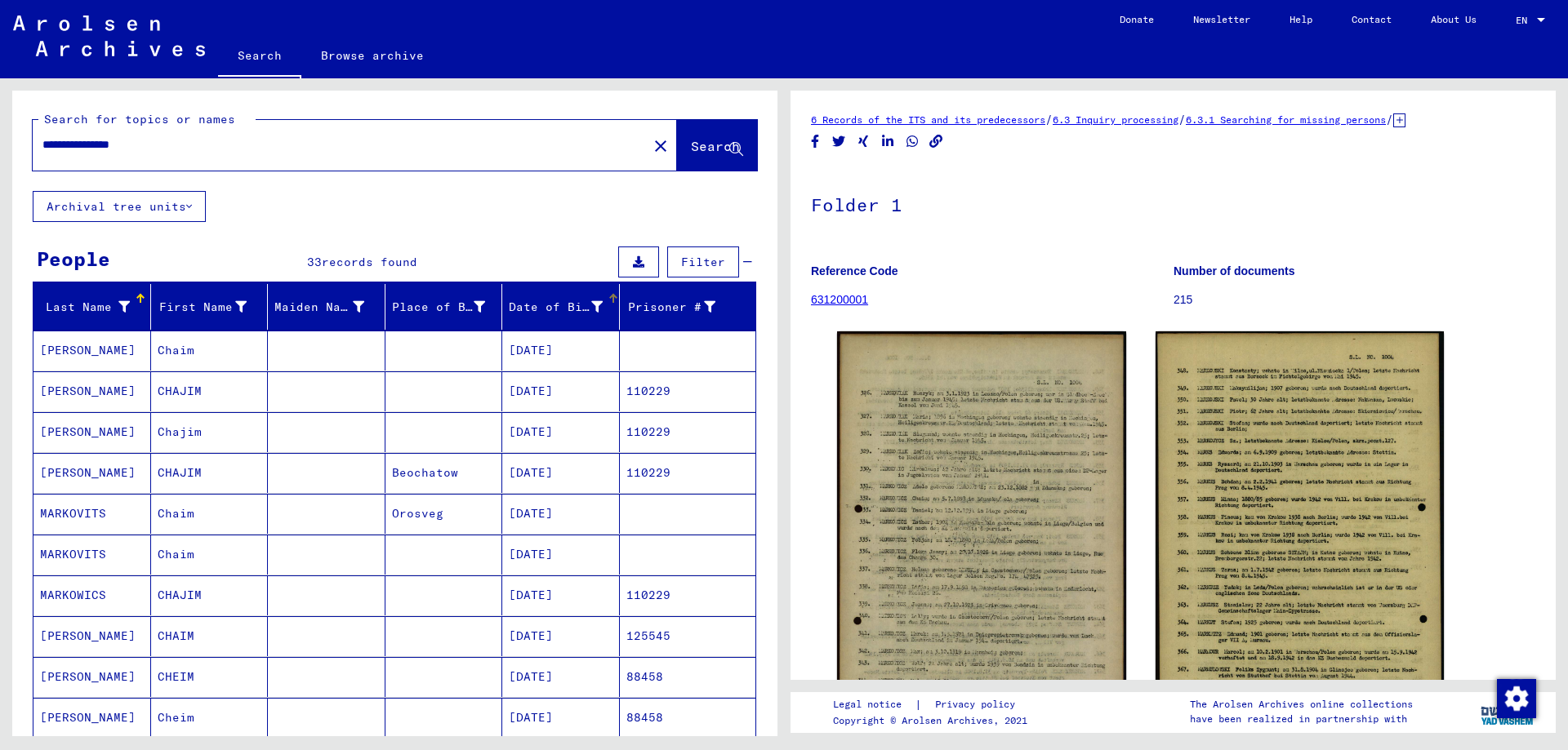
click at [541, 307] on div "Date of Birth" at bounding box center [555, 307] width 94 height 17
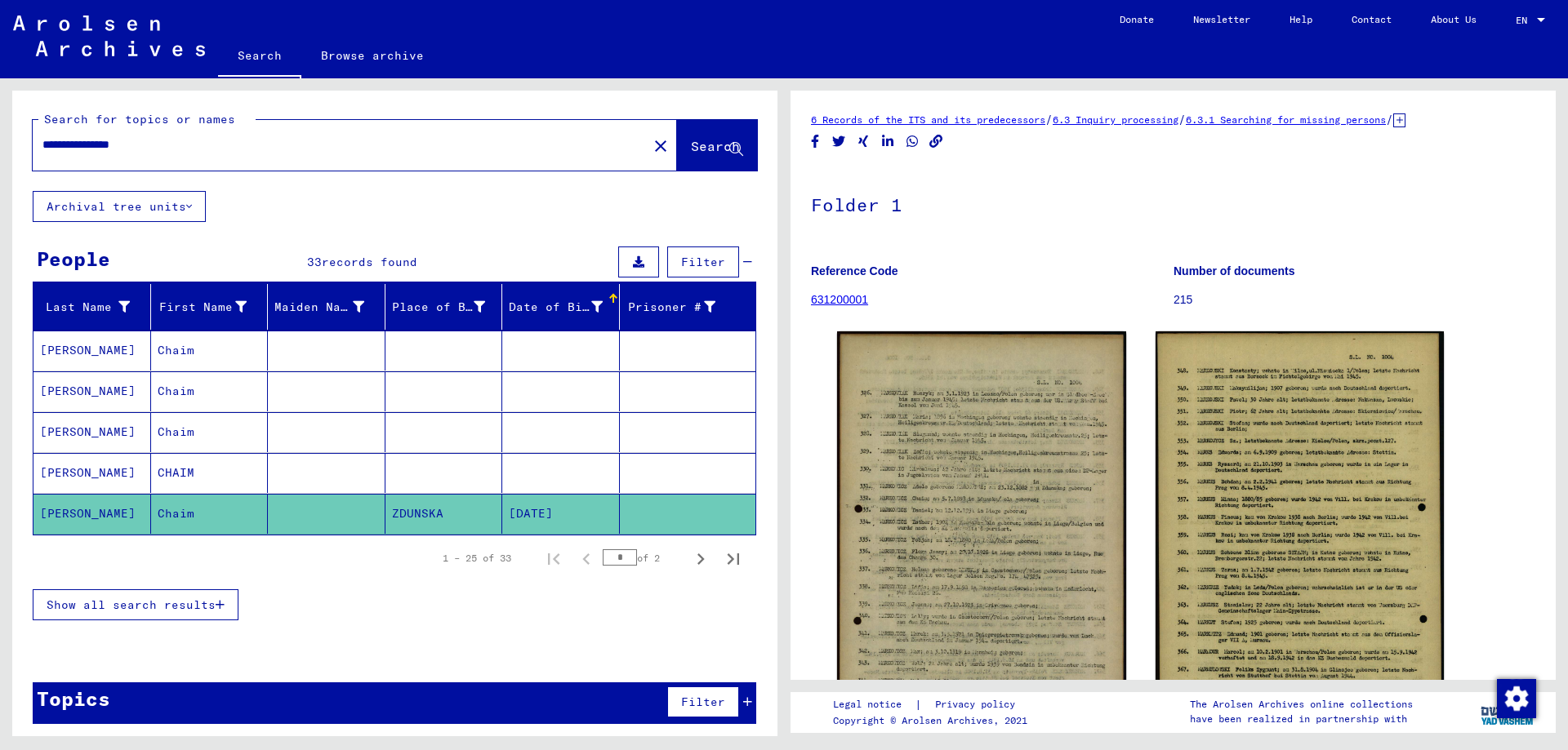
click at [254, 461] on mat-cell "CHAIM" at bounding box center [210, 473] width 118 height 40
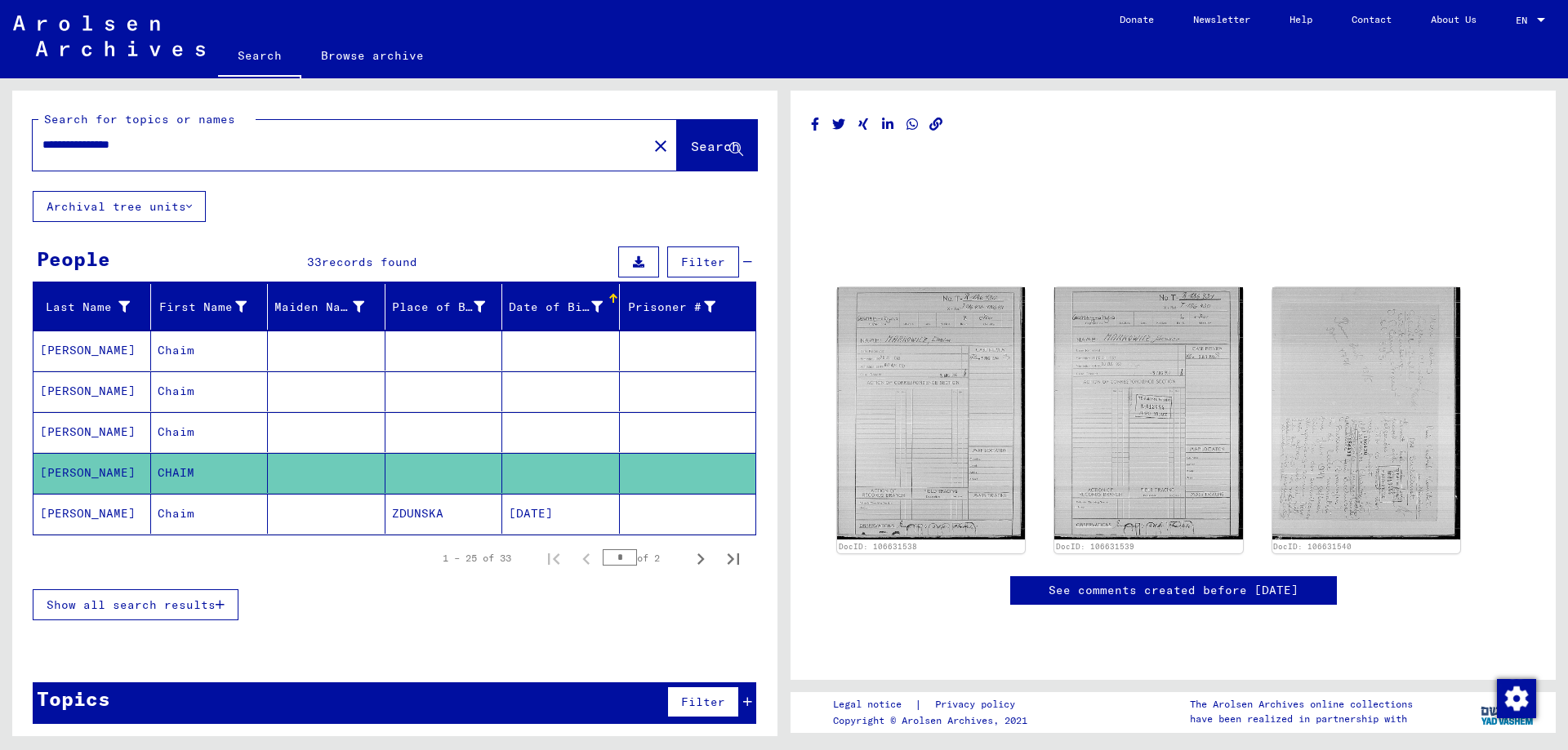
click at [433, 499] on mat-cell "ZDUNSKA" at bounding box center [444, 514] width 118 height 40
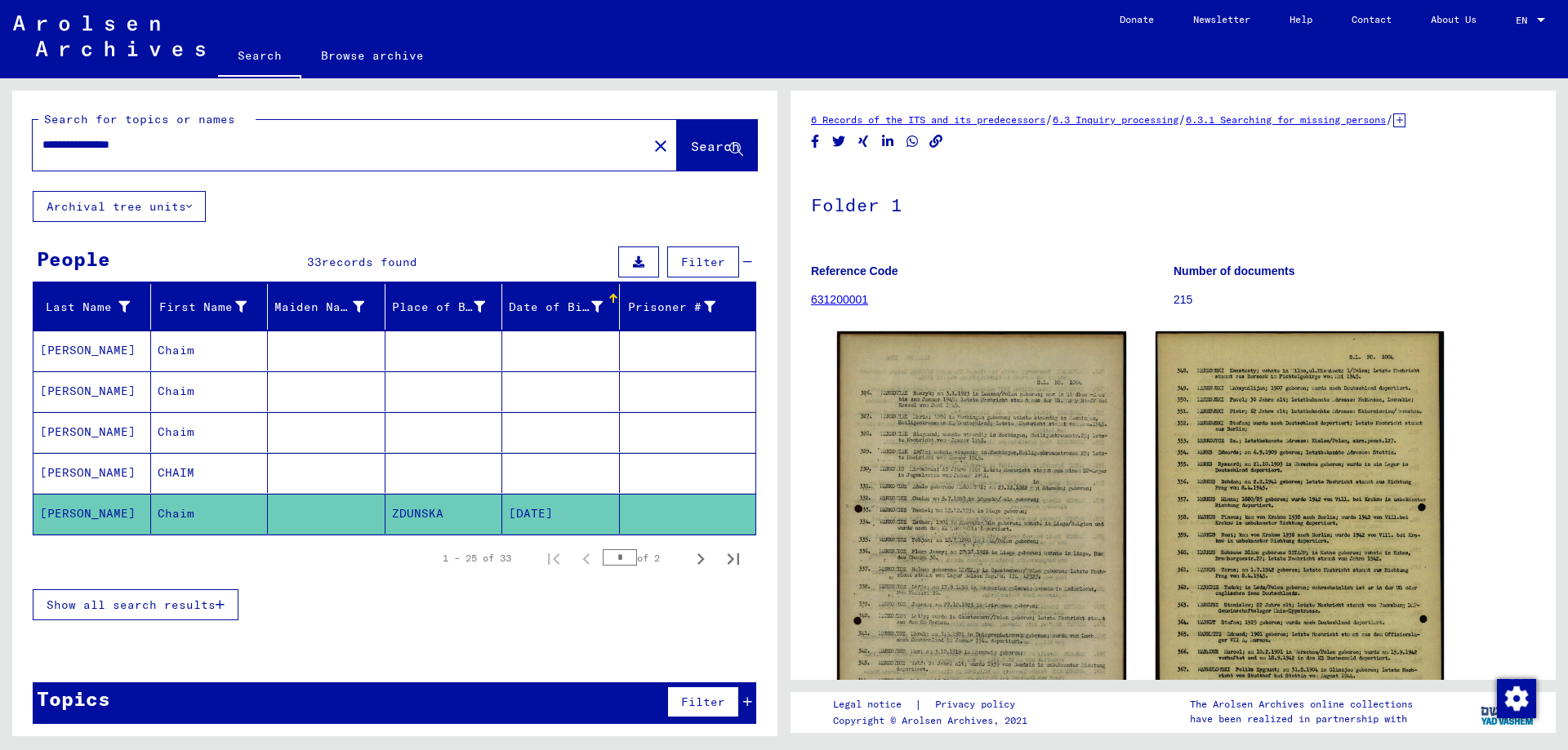
drag, startPoint x: 1541, startPoint y: 346, endPoint x: 1234, endPoint y: 352, distance: 307.1
click at [1556, 451] on div "6 Records of the ITS and its predecessors / 6.3 Inquiry processing / 6.3.1 Sear…" at bounding box center [1177, 408] width 784 height 658
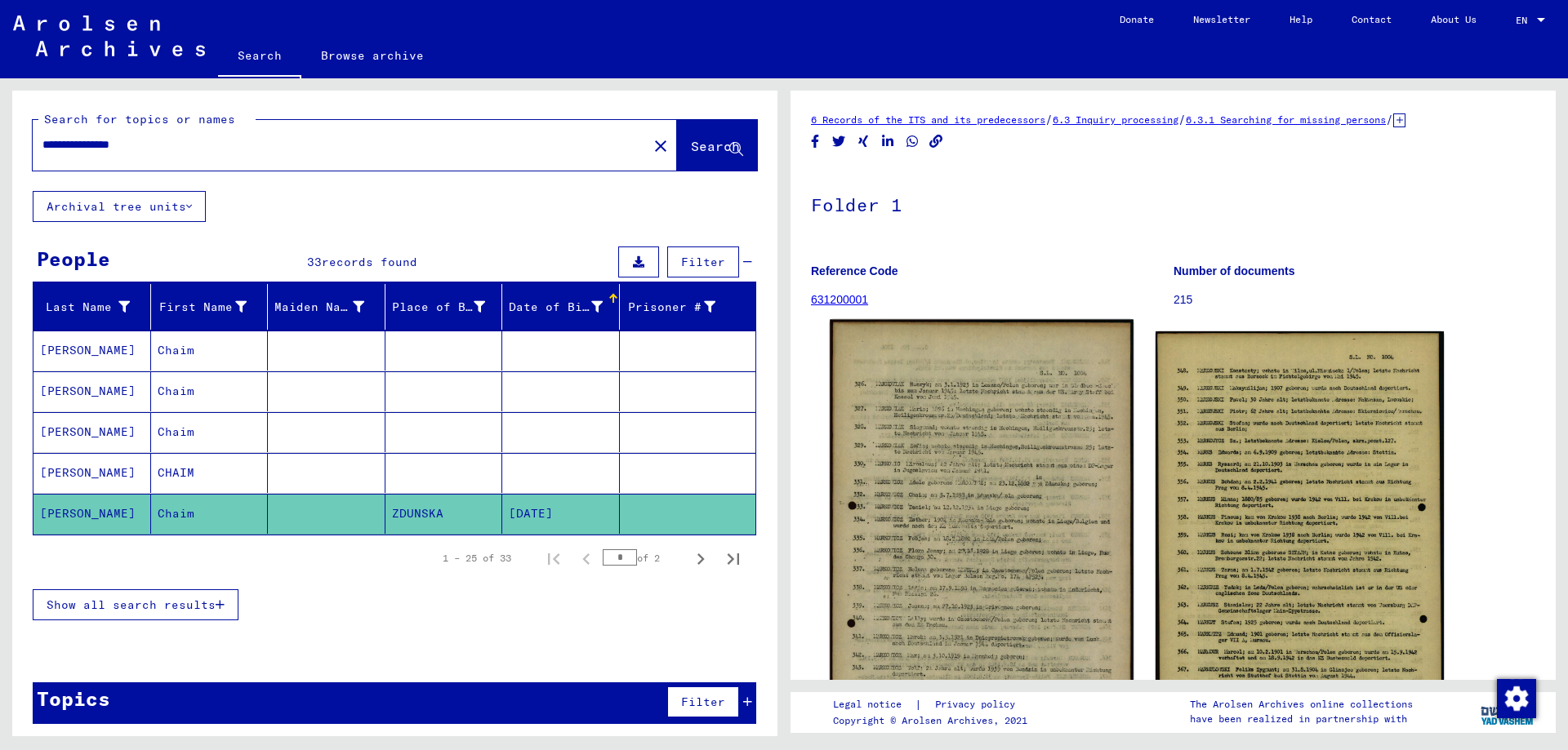
click at [1043, 492] on img at bounding box center [981, 564] width 303 height 489
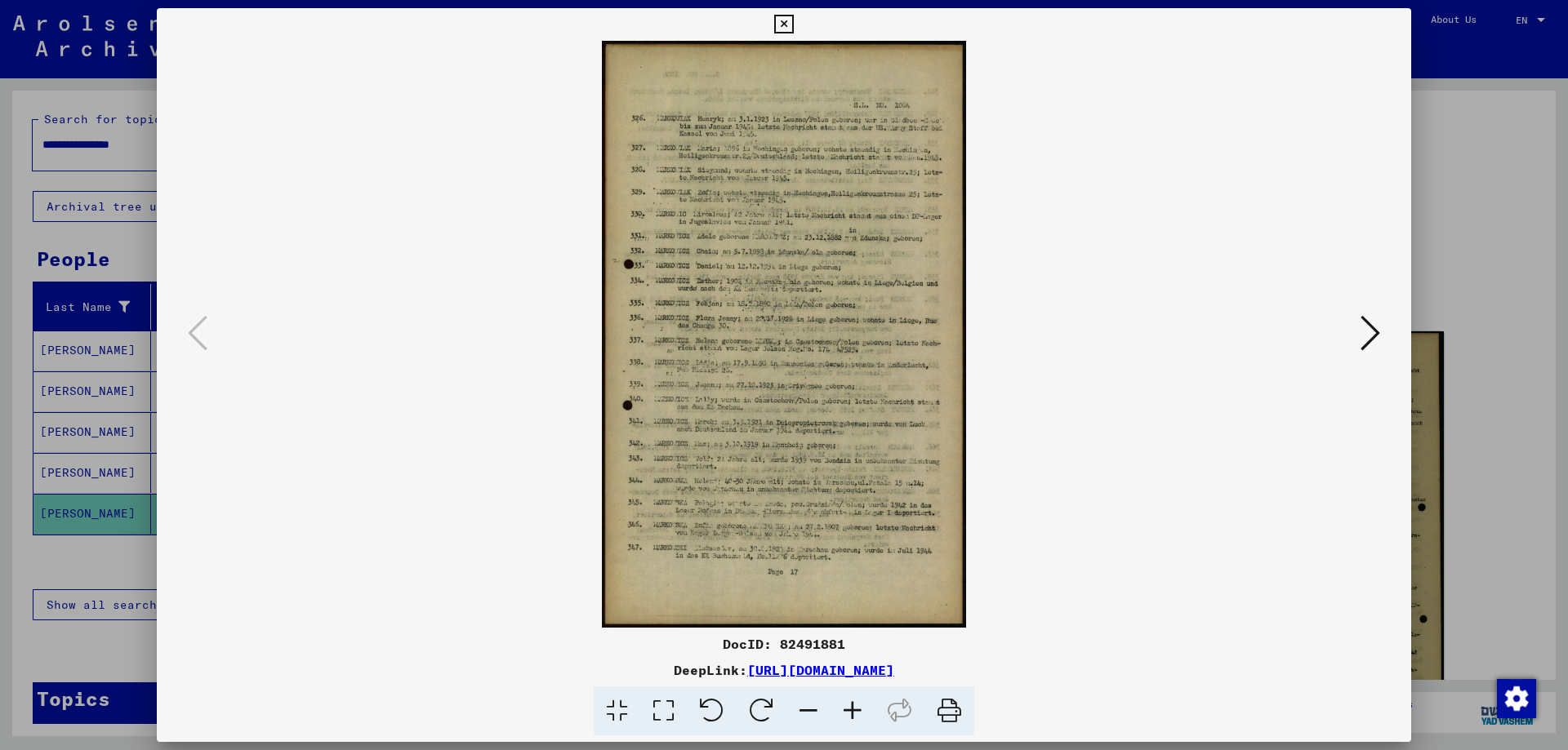
drag, startPoint x: 775, startPoint y: 646, endPoint x: 849, endPoint y: 637, distance: 74.5
click at [849, 637] on div "DocID: 82491881" at bounding box center [783, 644] width 1254 height 20
copy div "82491881"
click at [1461, 258] on div at bounding box center [784, 375] width 1568 height 750
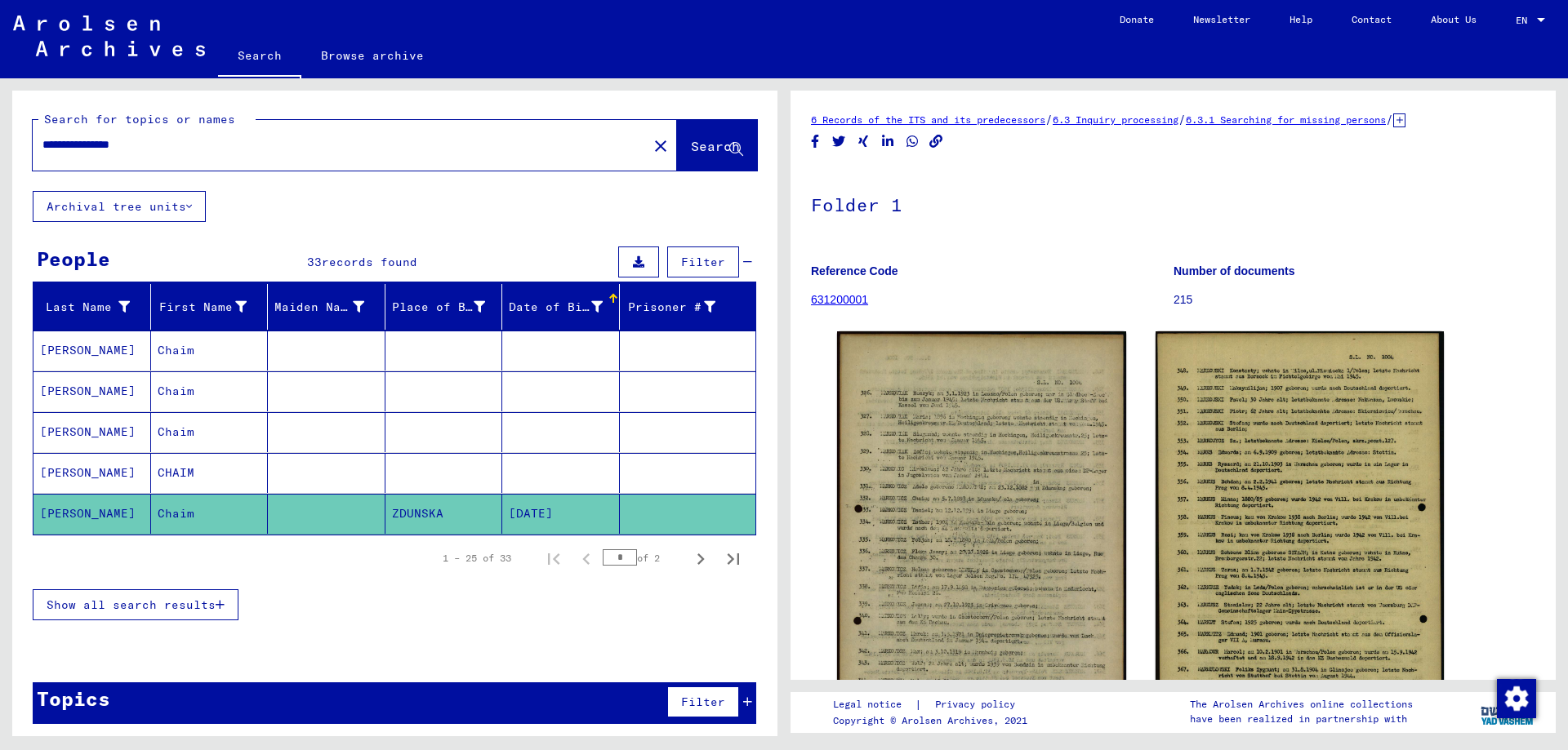
click at [189, 212] on button "Archival tree units" at bounding box center [119, 206] width 173 height 31
